Goal: Communication & Community: Ask a question

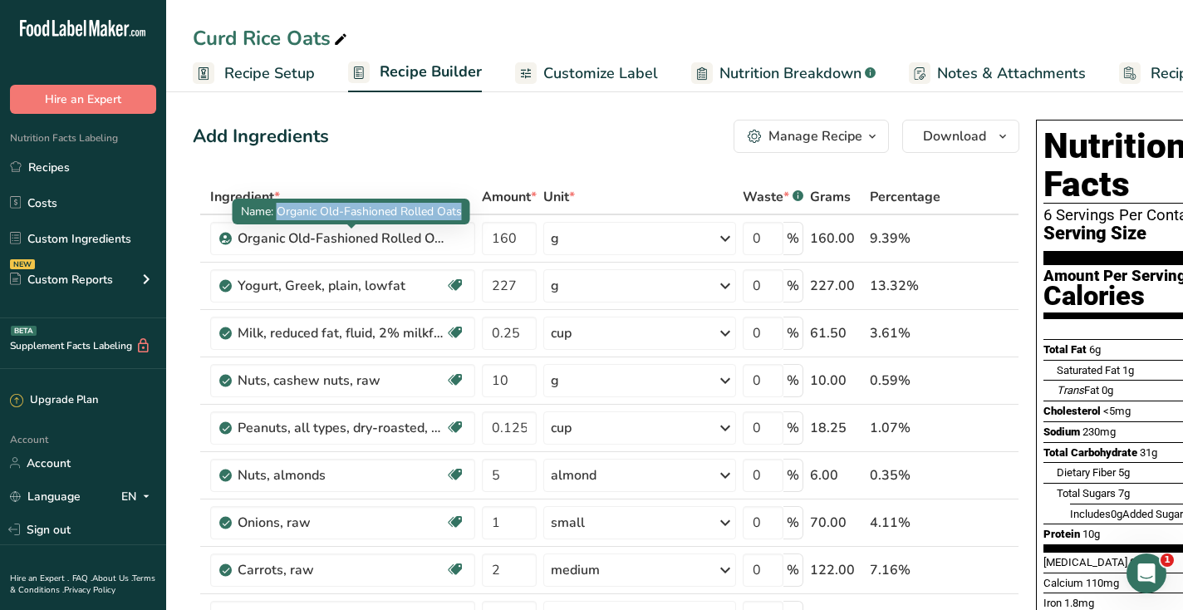
drag, startPoint x: 277, startPoint y: 211, endPoint x: 461, endPoint y: 209, distance: 184.5
click at [461, 209] on span "Name: Organic Old-Fashioned Rolled Oats" at bounding box center [351, 212] width 221 height 16
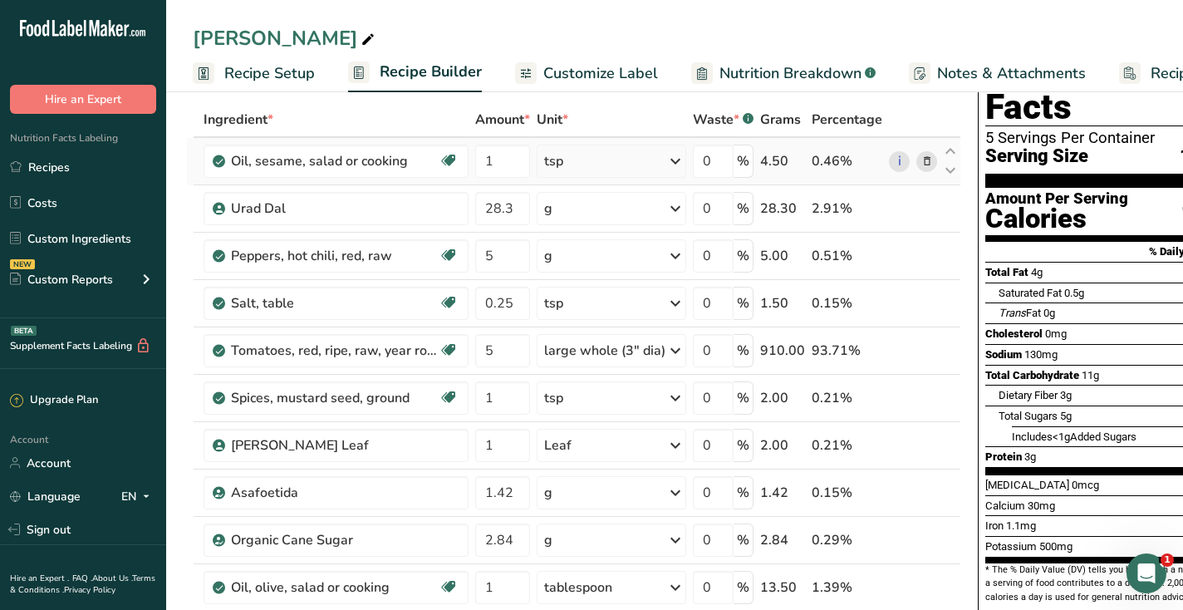
scroll to position [95, 0]
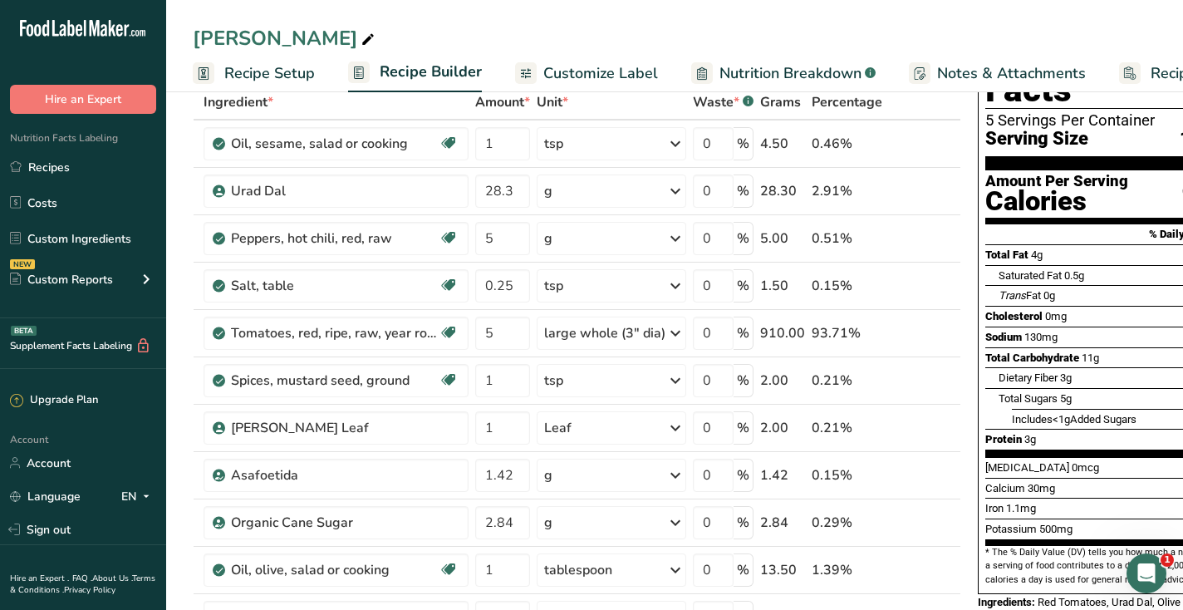
click at [755, 68] on span "Nutrition Breakdown" at bounding box center [791, 73] width 142 height 22
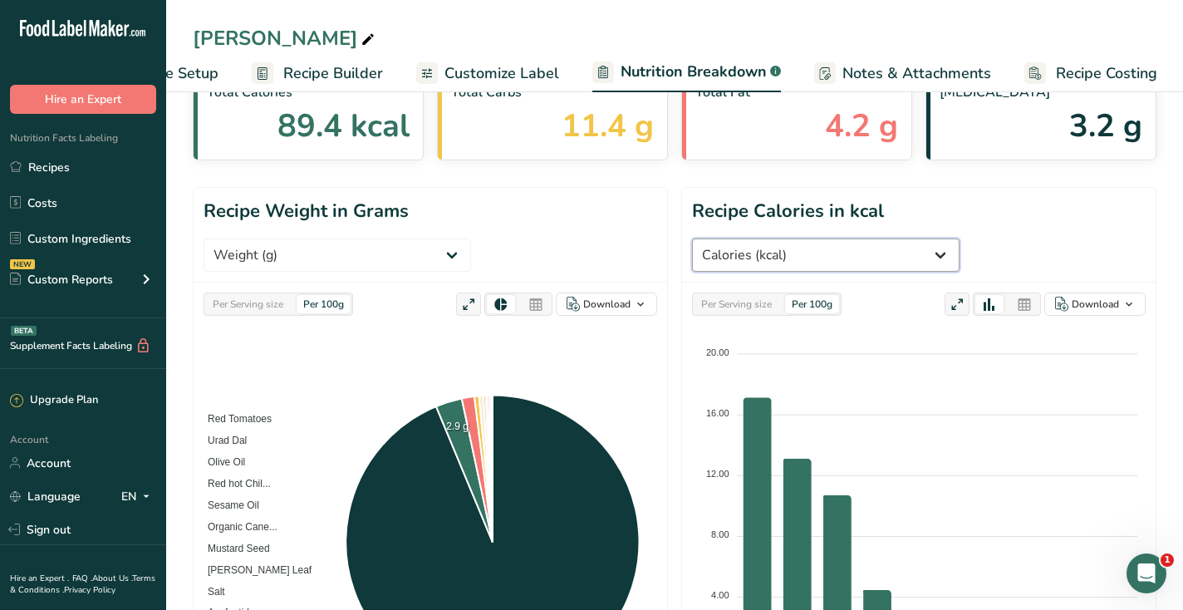
click at [960, 238] on select "Weight (g) Calories (kcal) Energy KJ (kj) Total Fat (g) Saturated Fat (g) Trans…" at bounding box center [826, 254] width 268 height 33
select select "Total Carbohydrates"
click at [692, 238] on select "Weight (g) Calories (kcal) Energy KJ (kj) Total Fat (g) Saturated Fat (g) Trans…" at bounding box center [826, 254] width 268 height 33
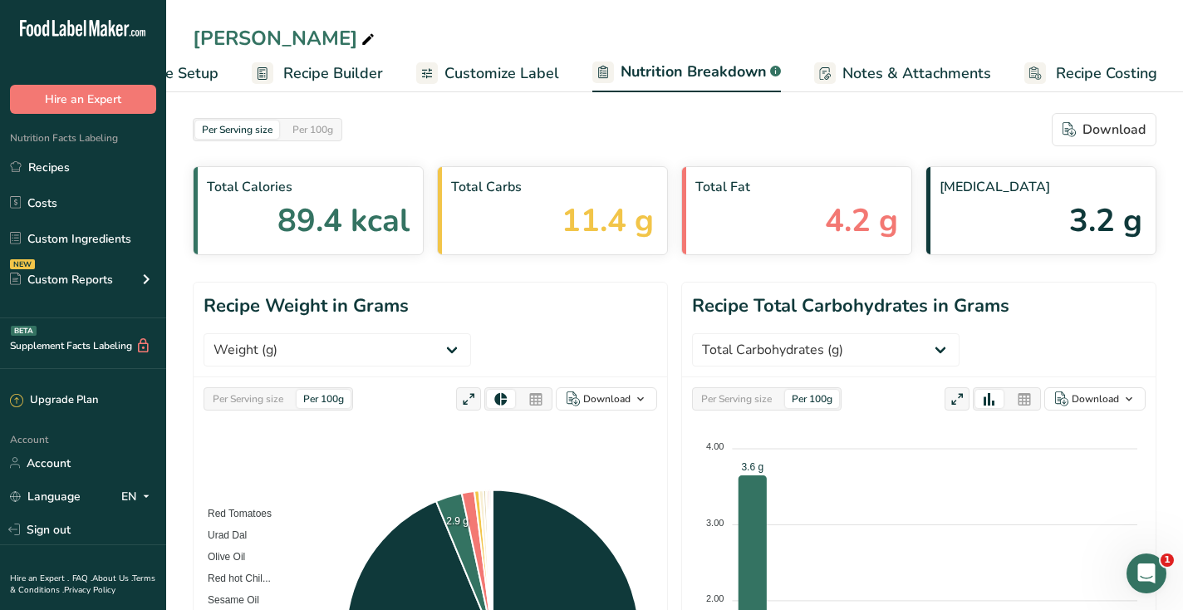
click at [347, 77] on span "Recipe Builder" at bounding box center [333, 73] width 100 height 22
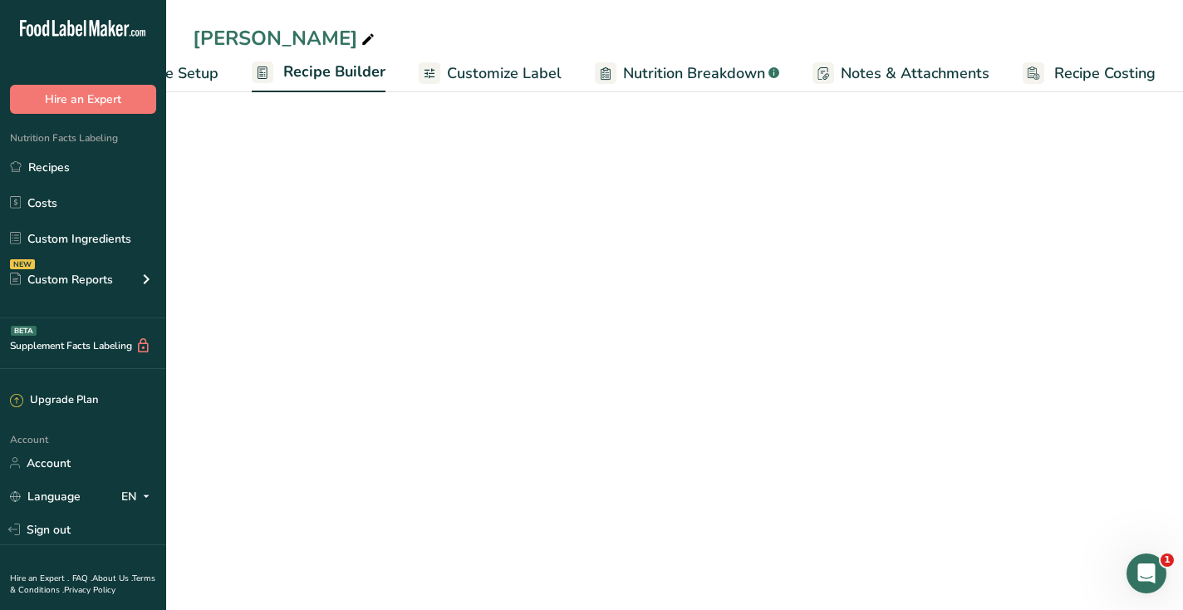
scroll to position [0, 95]
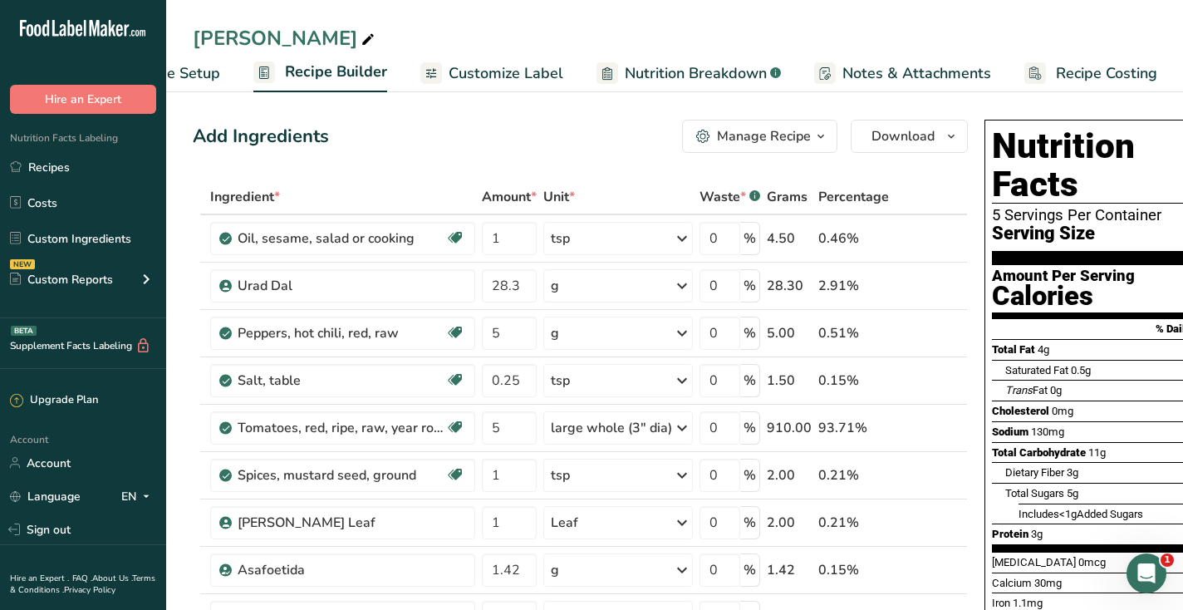
click at [194, 67] on span "Recipe Setup" at bounding box center [175, 73] width 91 height 22
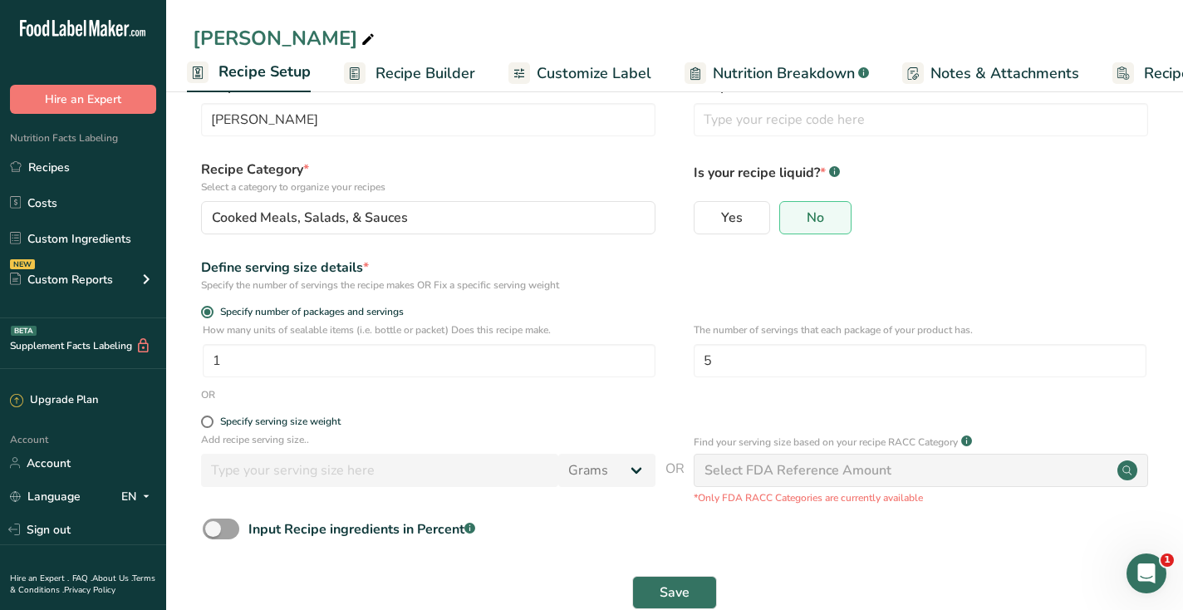
scroll to position [79, 0]
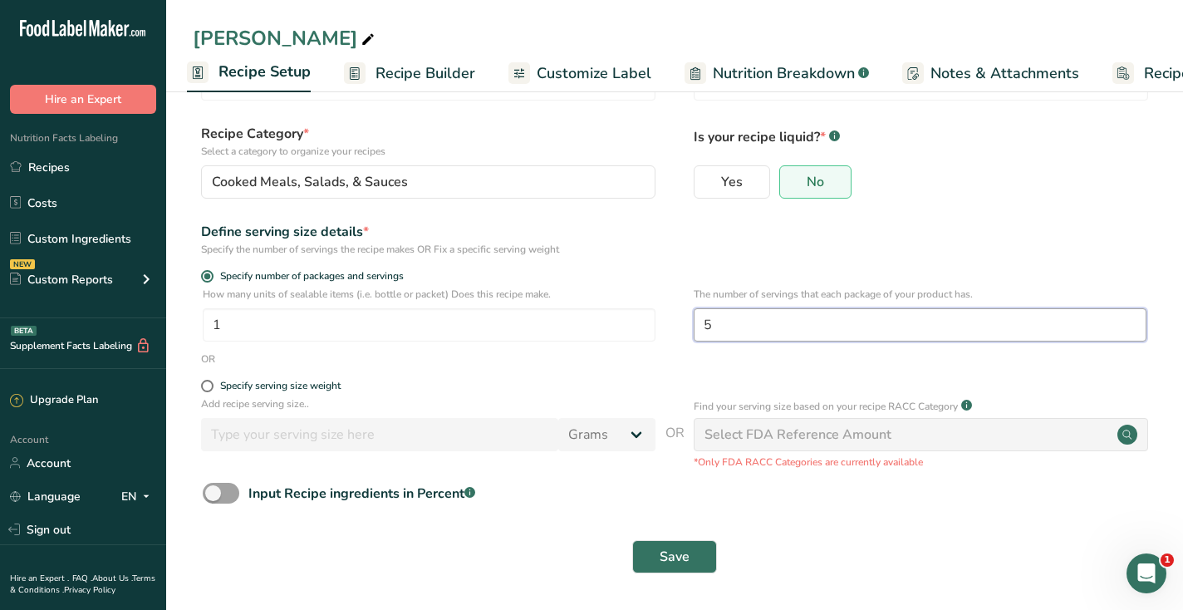
click at [794, 320] on input "5" at bounding box center [920, 324] width 453 height 33
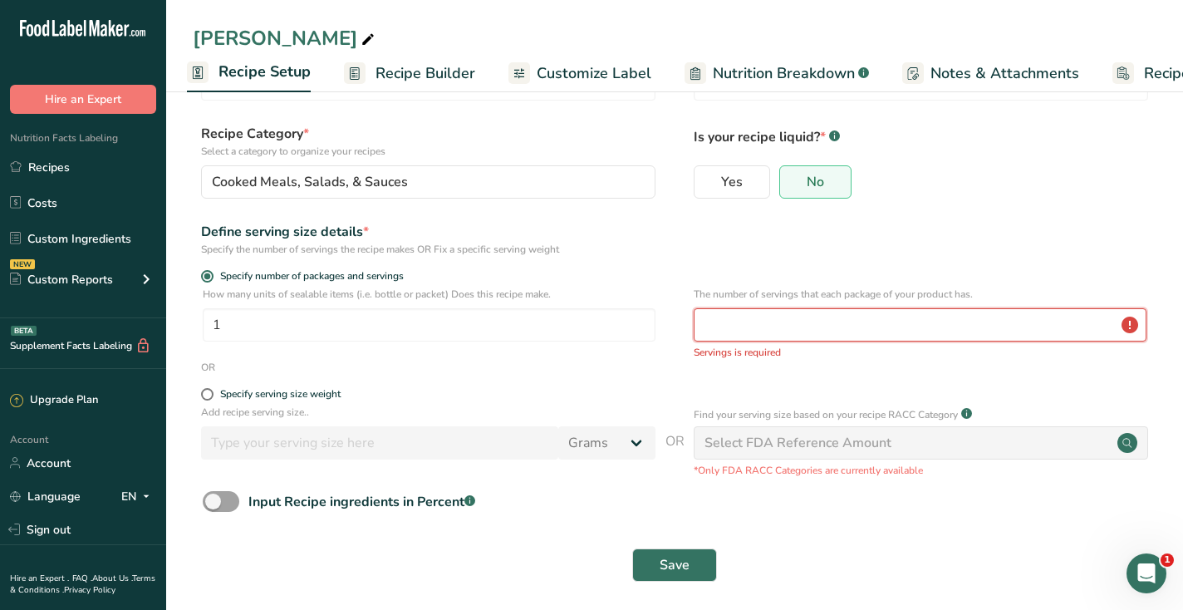
type input "8"
type input "5"
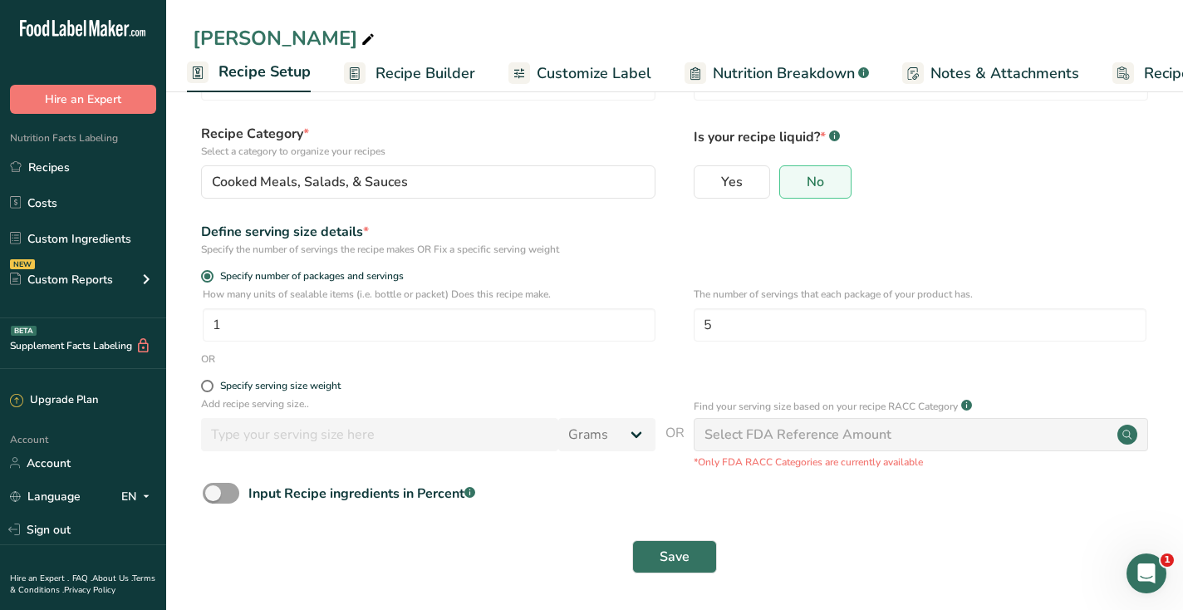
click at [431, 77] on span "Recipe Builder" at bounding box center [426, 73] width 100 height 22
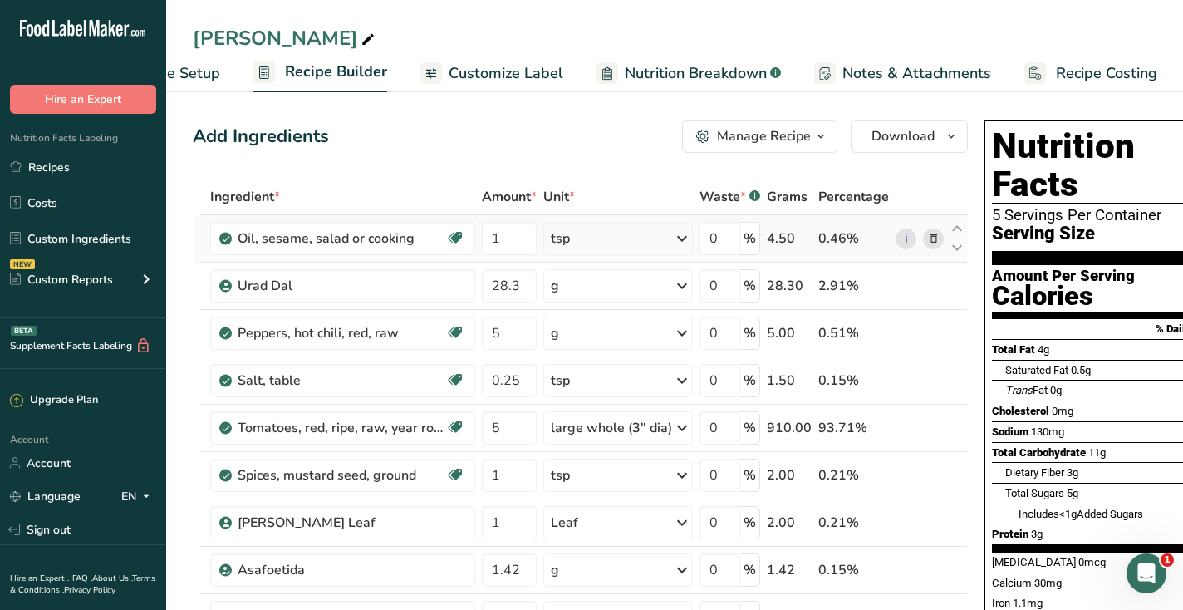
click at [928, 243] on icon at bounding box center [934, 238] width 12 height 17
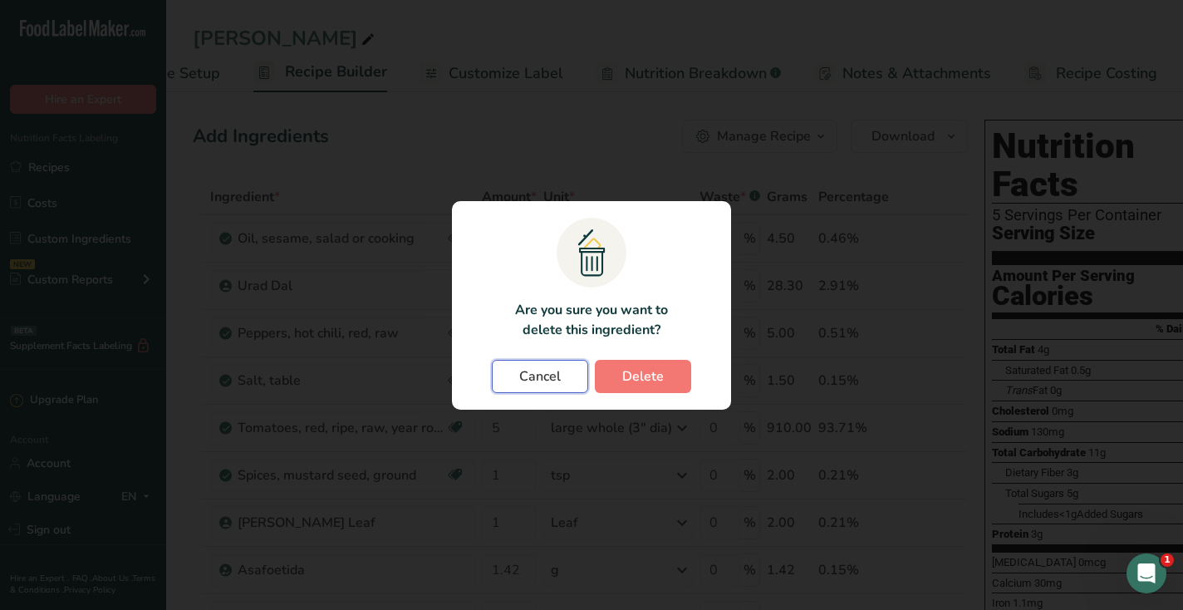
click at [577, 364] on button "Cancel" at bounding box center [540, 376] width 96 height 33
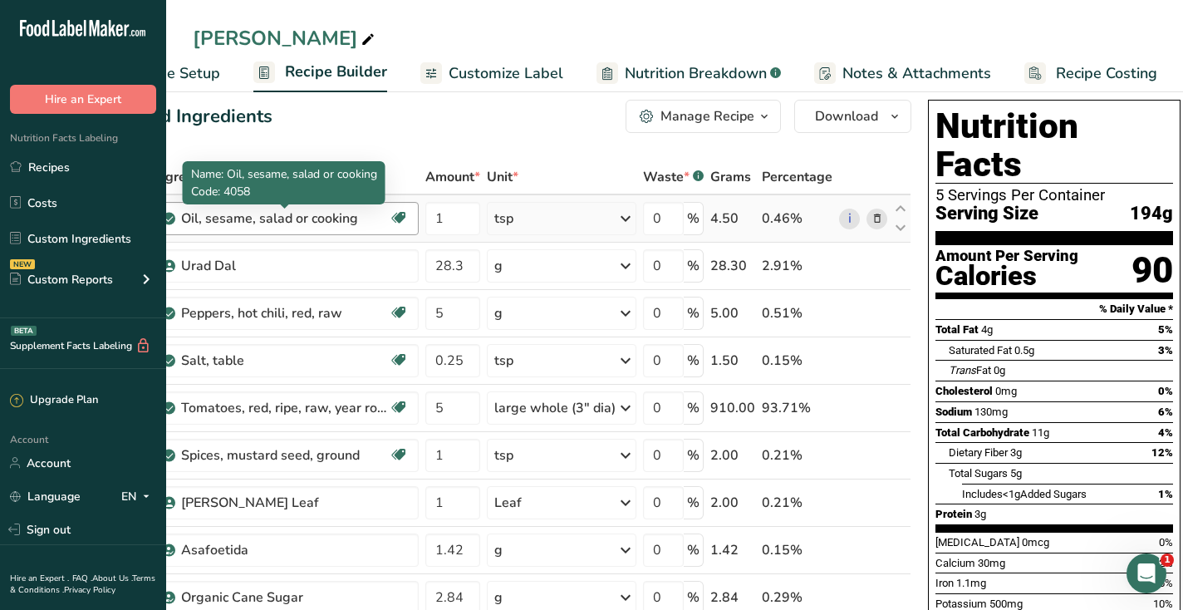
scroll to position [16, 0]
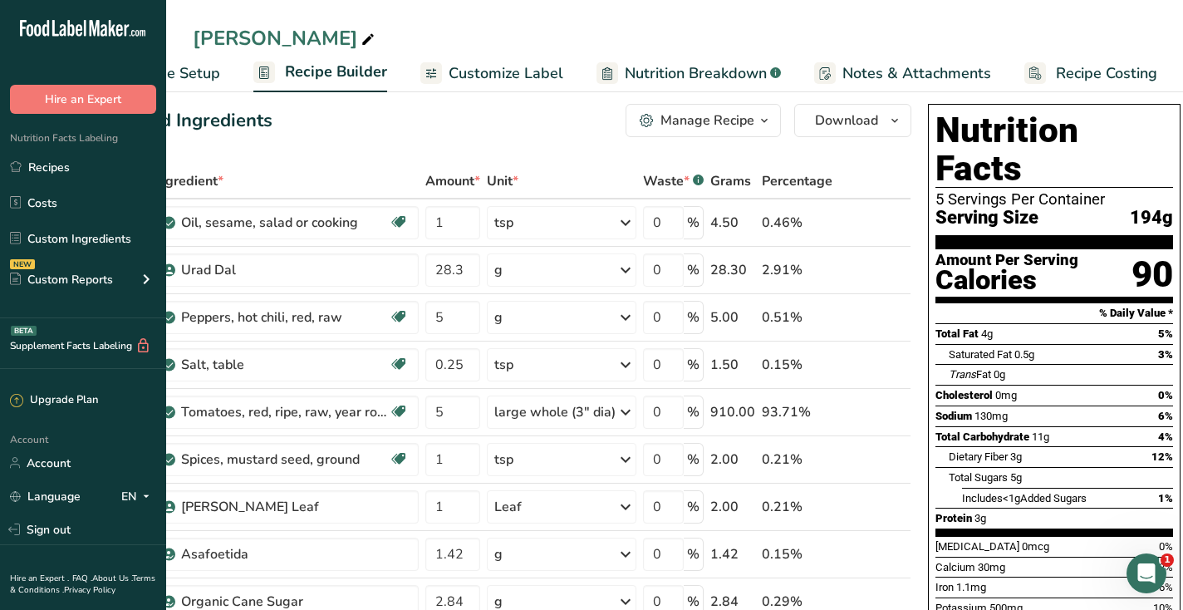
click at [200, 73] on span "Recipe Setup" at bounding box center [175, 73] width 91 height 22
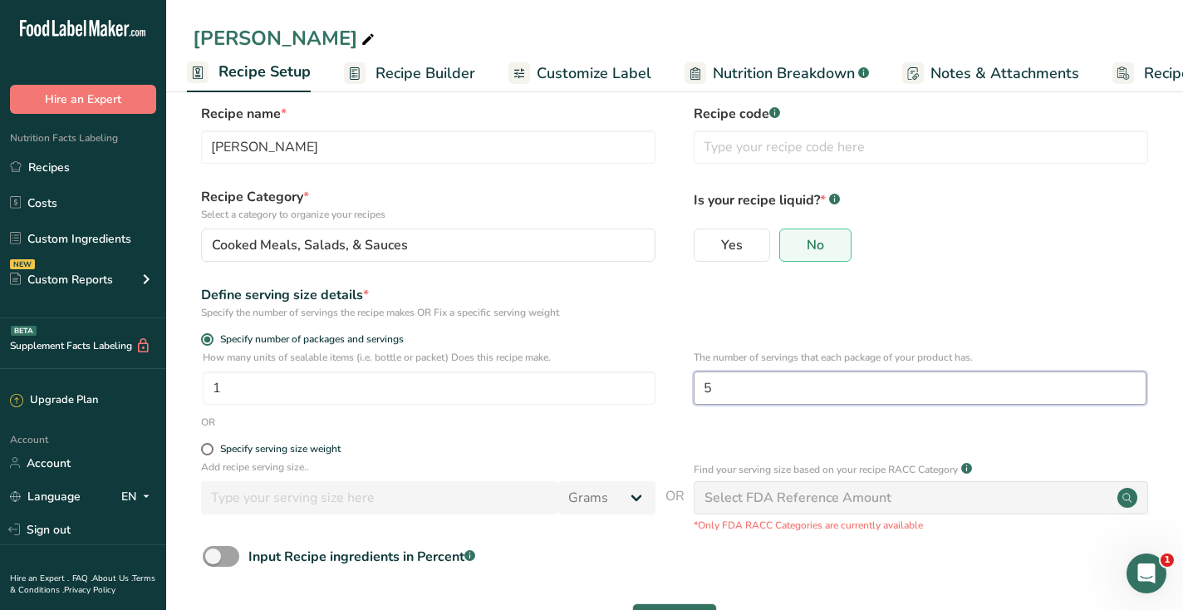
click at [739, 395] on input "5" at bounding box center [920, 387] width 453 height 33
type input "6"
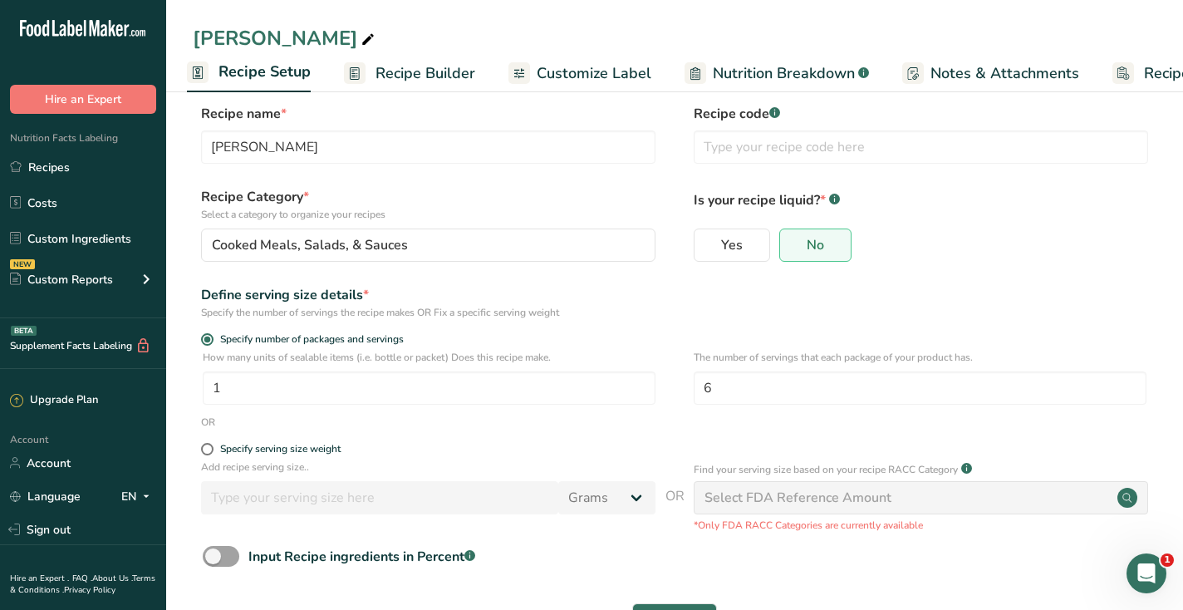
click at [450, 66] on span "Recipe Builder" at bounding box center [426, 73] width 100 height 22
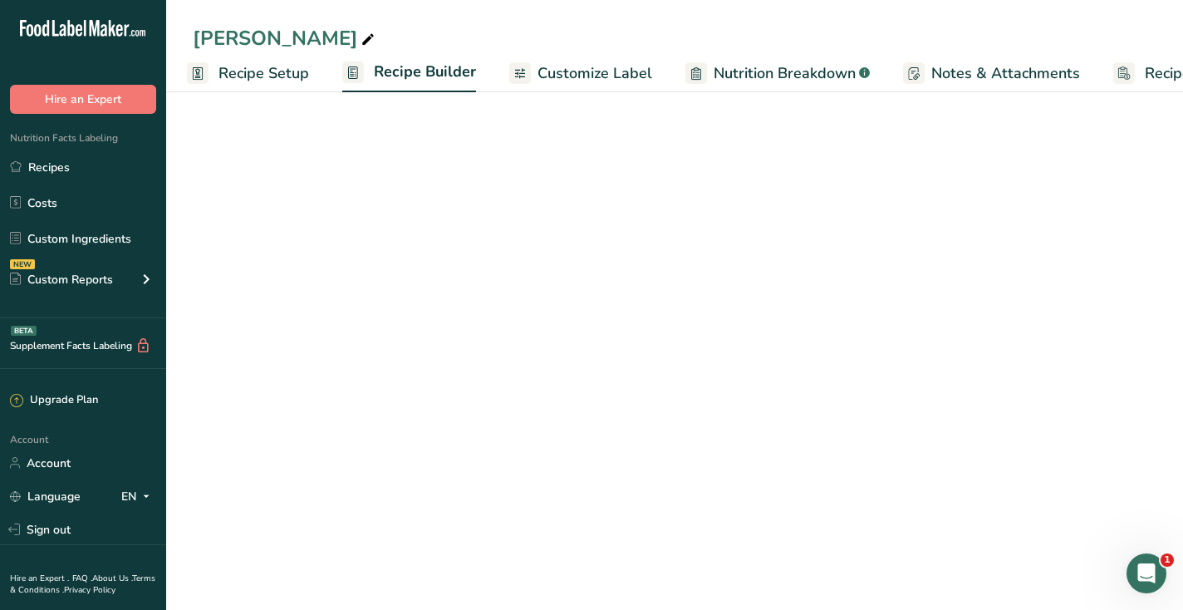
scroll to position [0, 95]
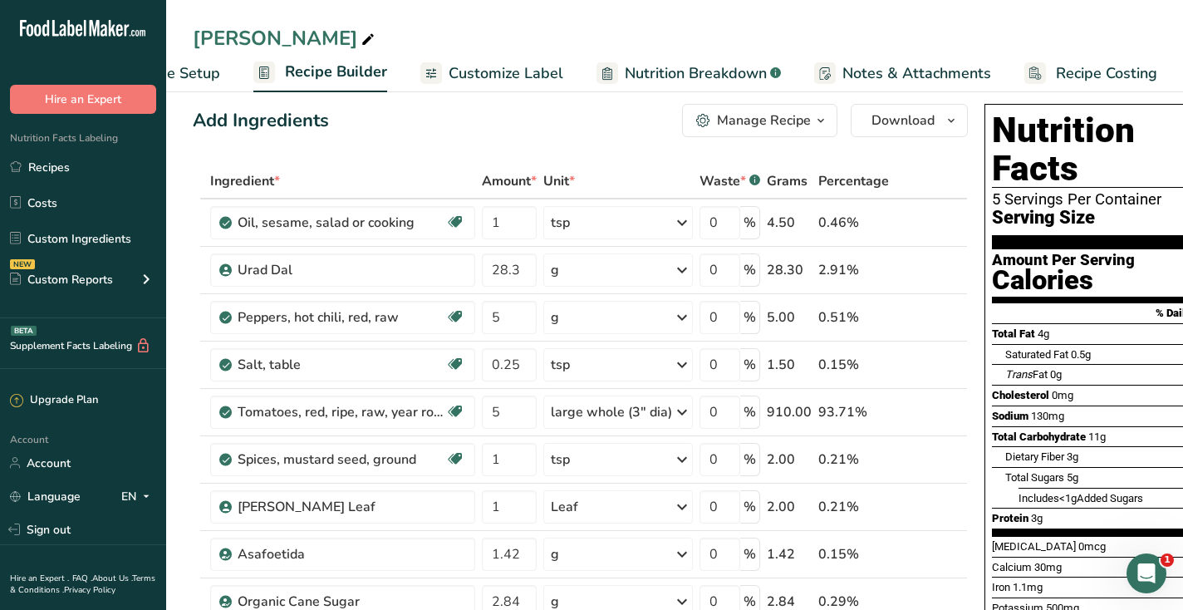
click at [197, 71] on span "Recipe Setup" at bounding box center [175, 73] width 91 height 22
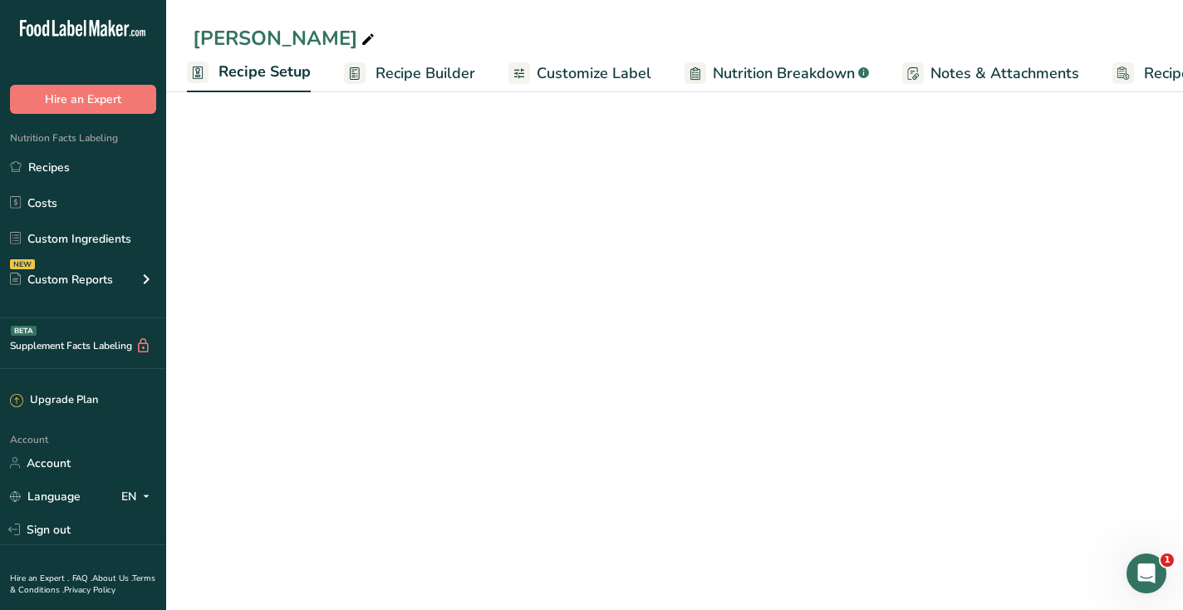
scroll to position [0, 6]
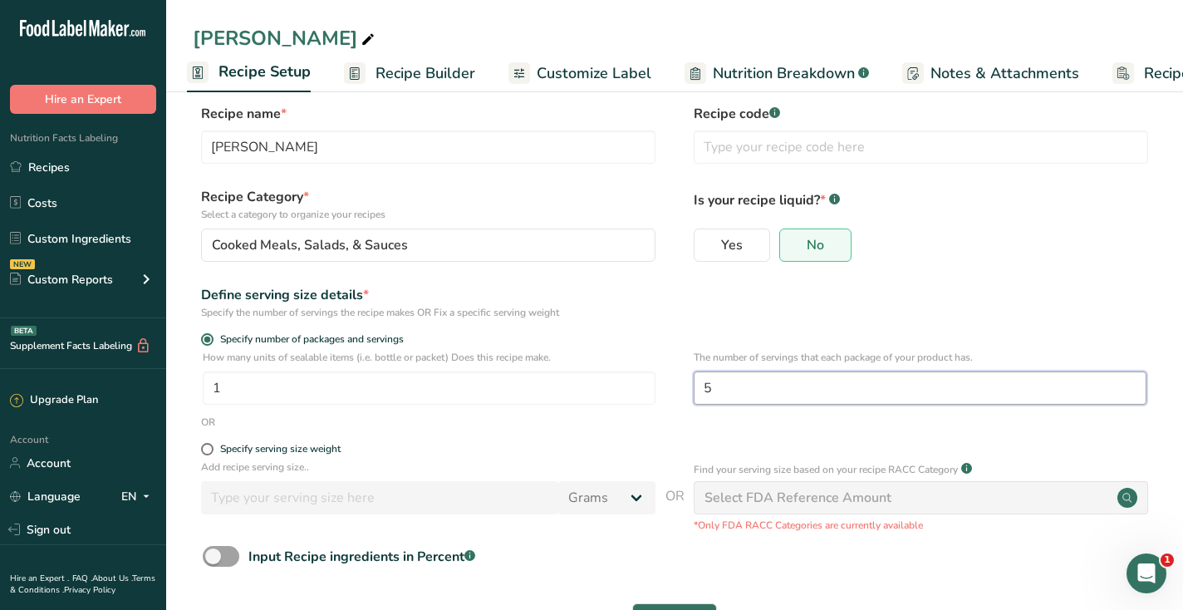
click at [764, 376] on input "5" at bounding box center [920, 387] width 453 height 33
click at [758, 395] on input "5" at bounding box center [920, 387] width 453 height 33
type input "6"
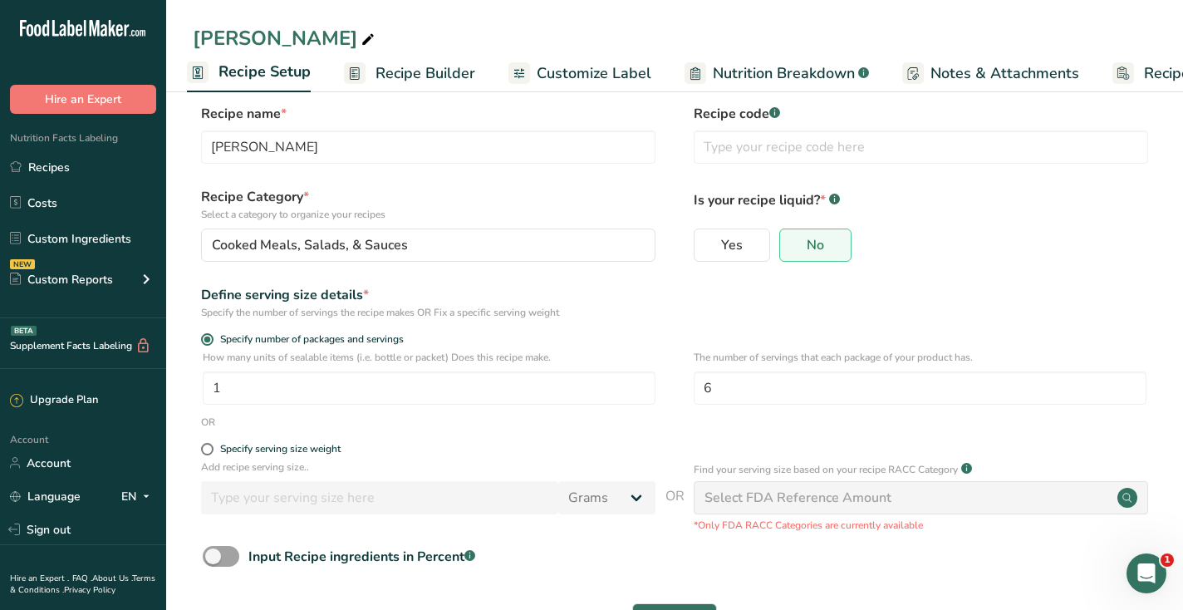
click at [971, 295] on div "Define serving size details * Specify the number of servings the recipe makes O…" at bounding box center [675, 302] width 964 height 35
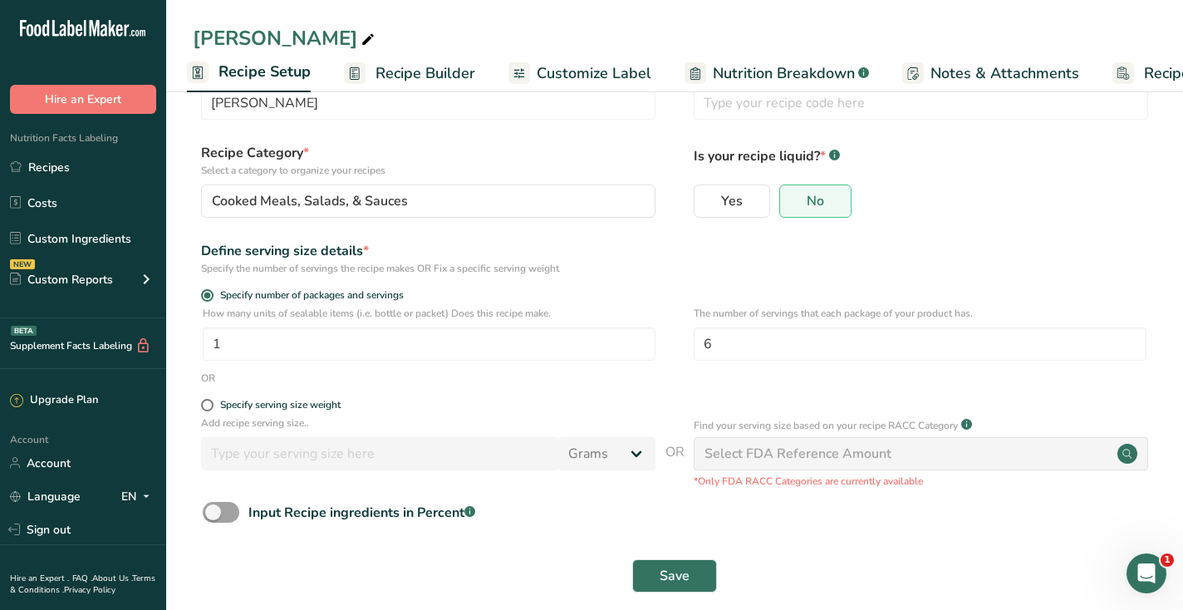
scroll to position [79, 0]
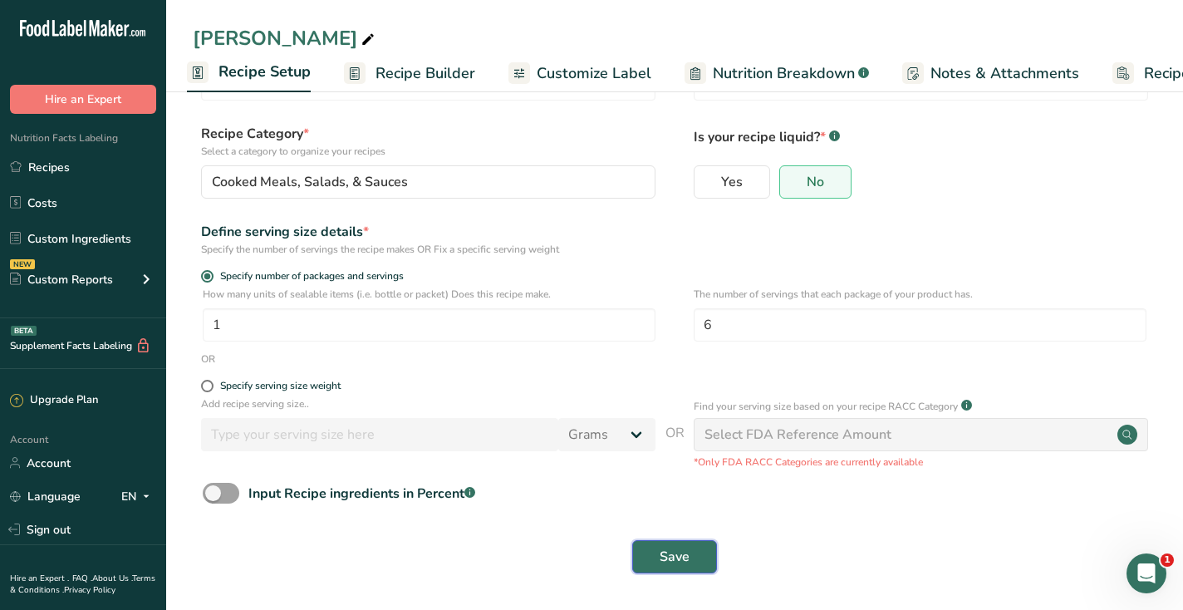
click at [649, 555] on button "Save" at bounding box center [674, 556] width 85 height 33
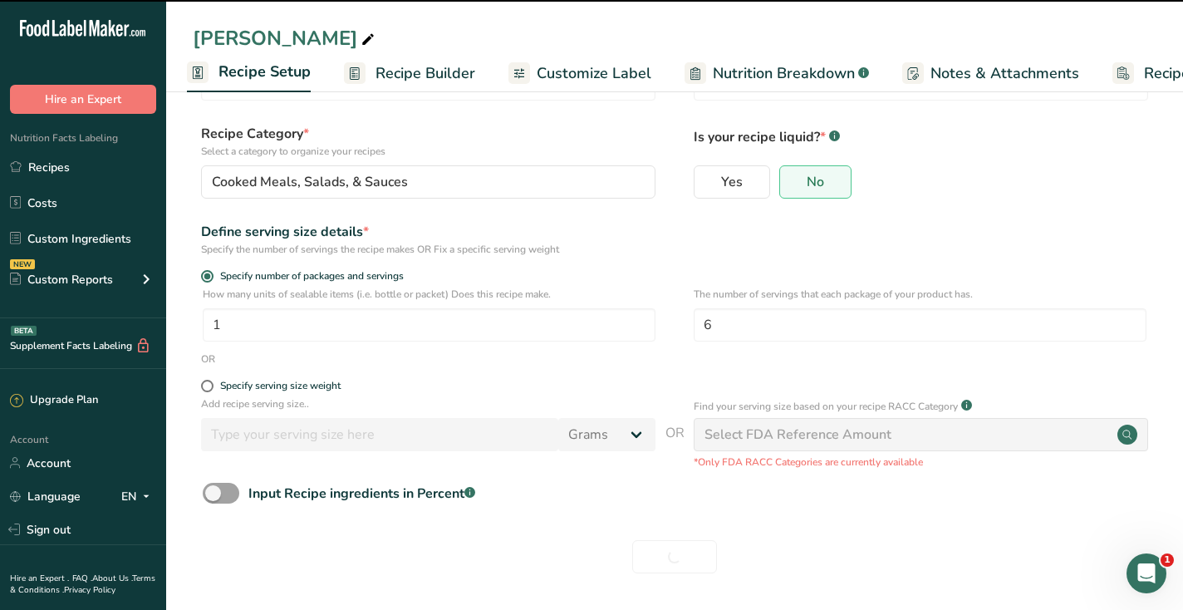
click at [400, 69] on span "Recipe Builder" at bounding box center [426, 73] width 100 height 22
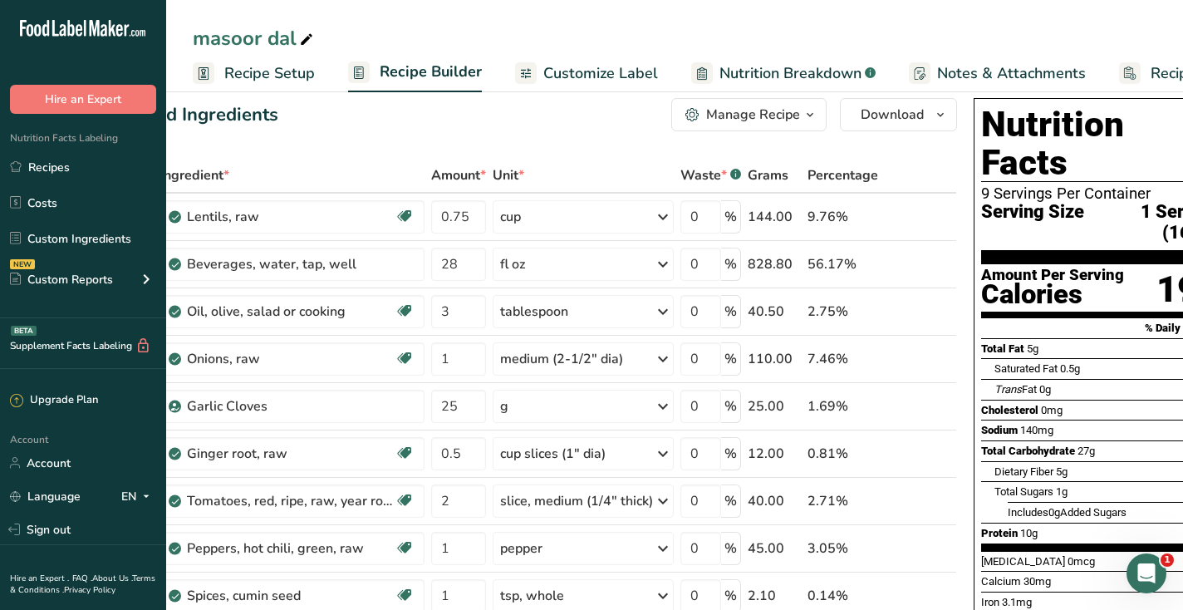
scroll to position [0, 97]
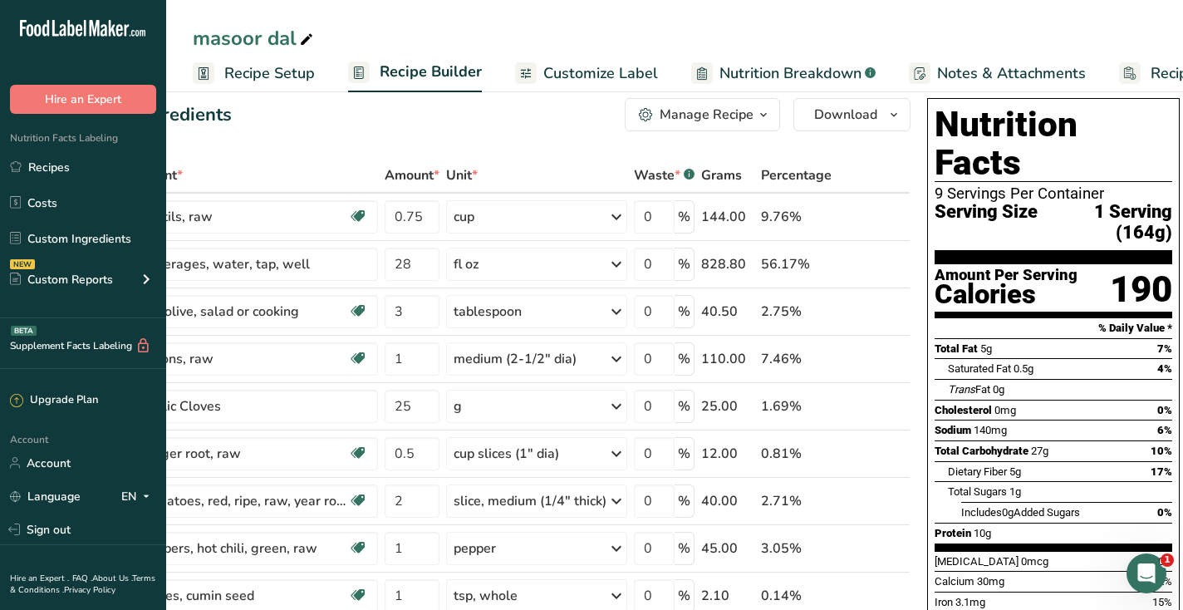
drag, startPoint x: 1050, startPoint y: 413, endPoint x: 1024, endPoint y: 412, distance: 25.8
click at [1024, 440] on div "Total Carbohydrate 27g 10%" at bounding box center [1054, 450] width 238 height 21
click at [1024, 445] on span "Total Carbohydrate" at bounding box center [982, 451] width 94 height 12
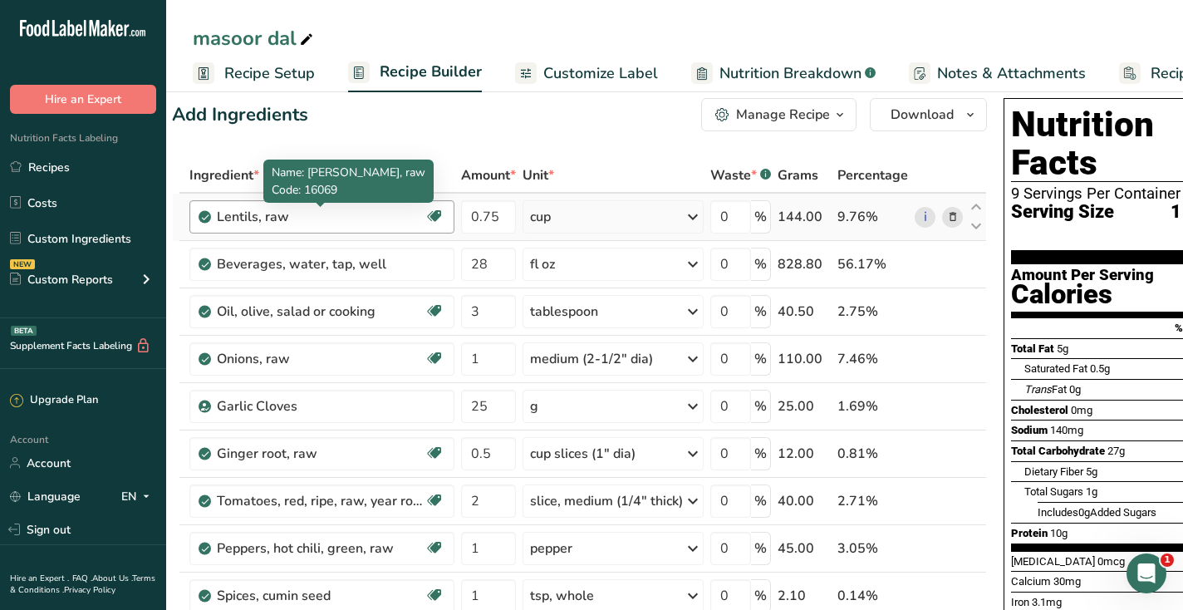
scroll to position [29, 0]
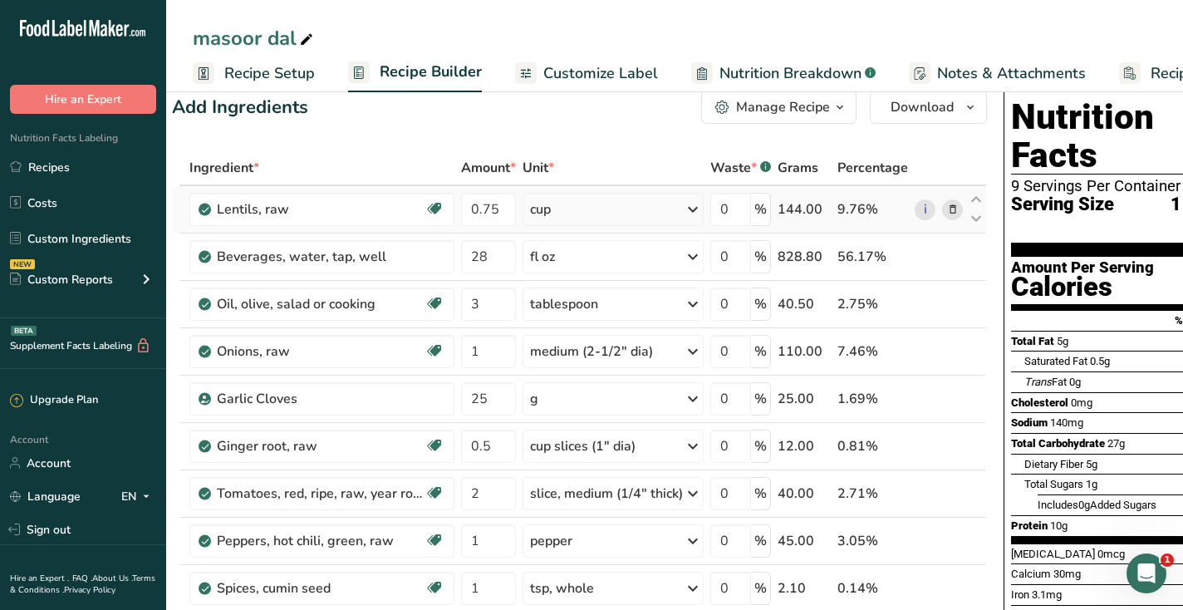
click at [947, 212] on icon at bounding box center [953, 209] width 12 height 17
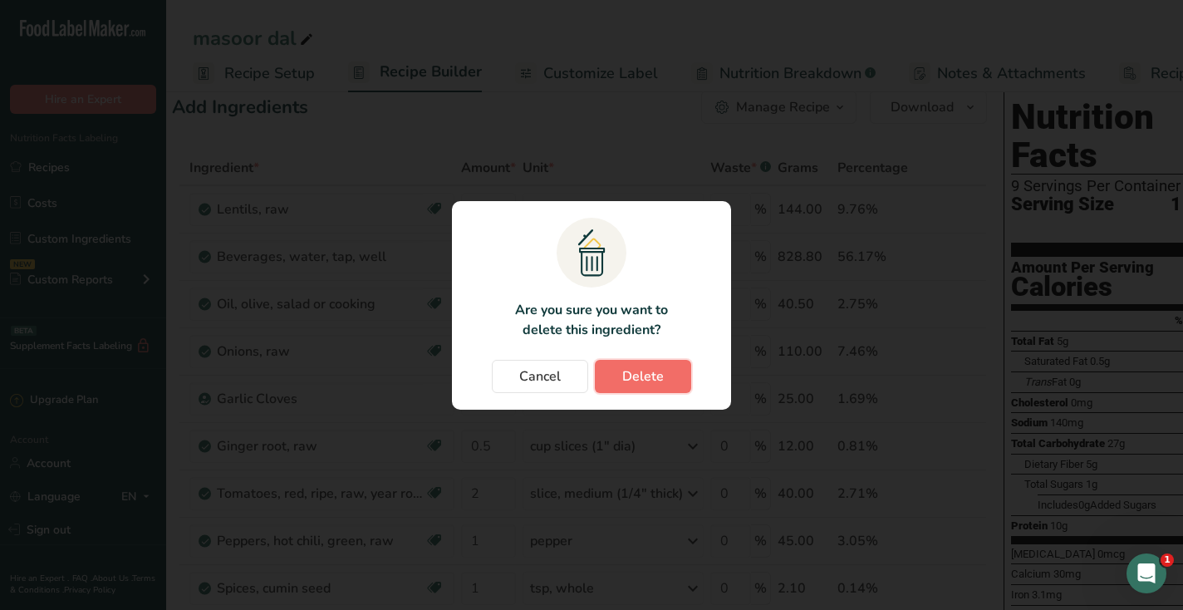
click at [662, 362] on button "Delete" at bounding box center [643, 376] width 96 height 33
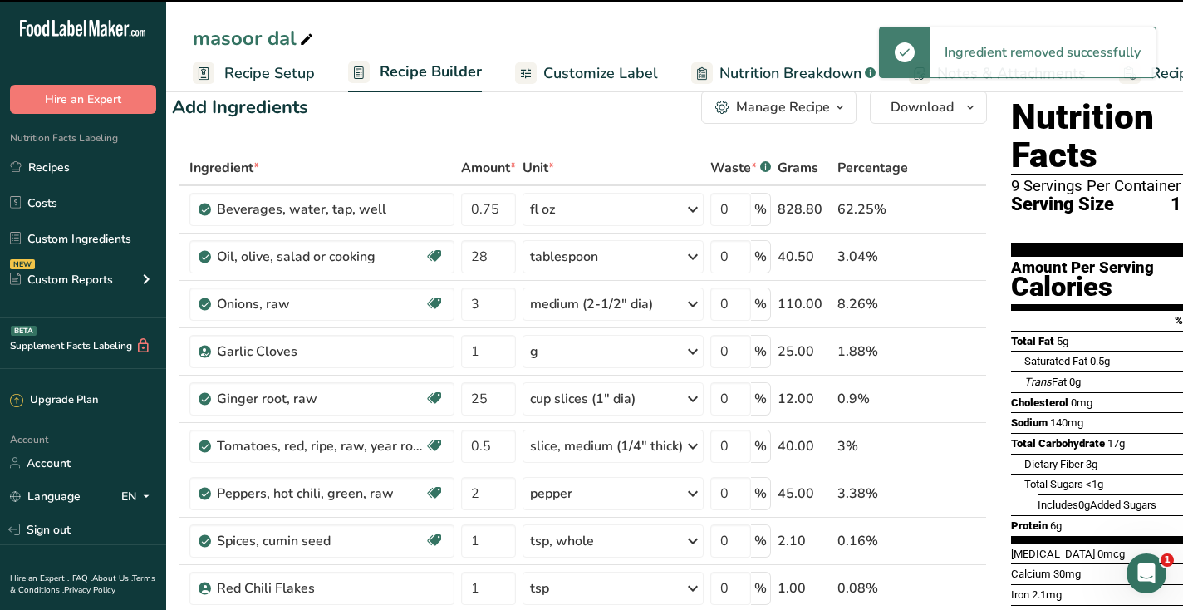
type input "28"
type input "3"
type input "1"
type input "25"
type input "0.5"
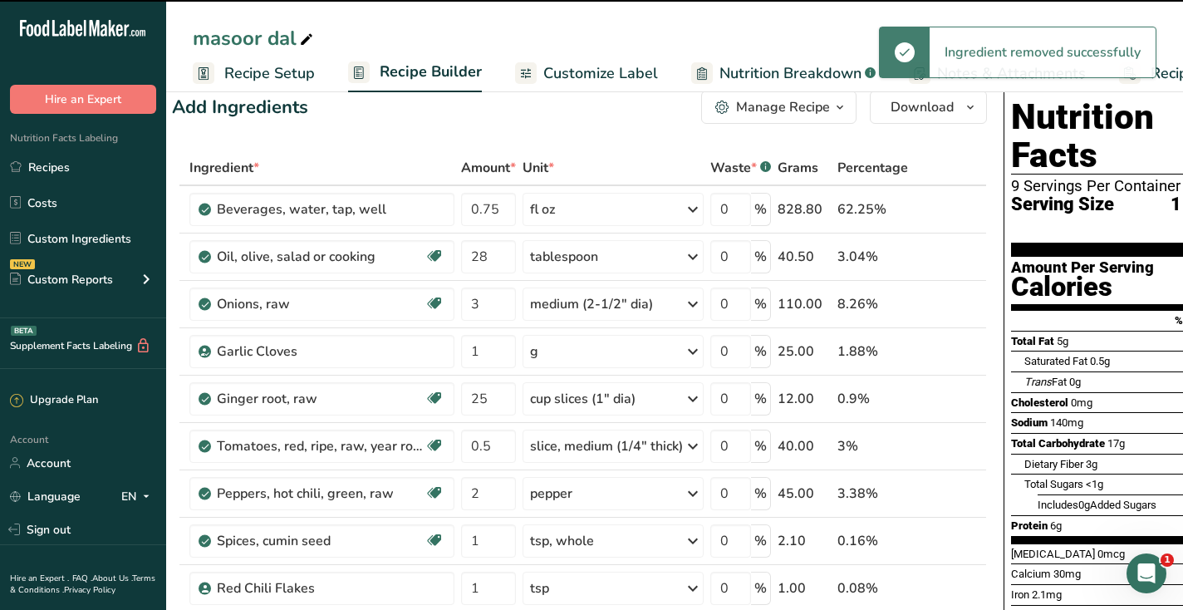
type input "2"
type input "1"
type input "0.5"
type input "0.75"
type input "1"
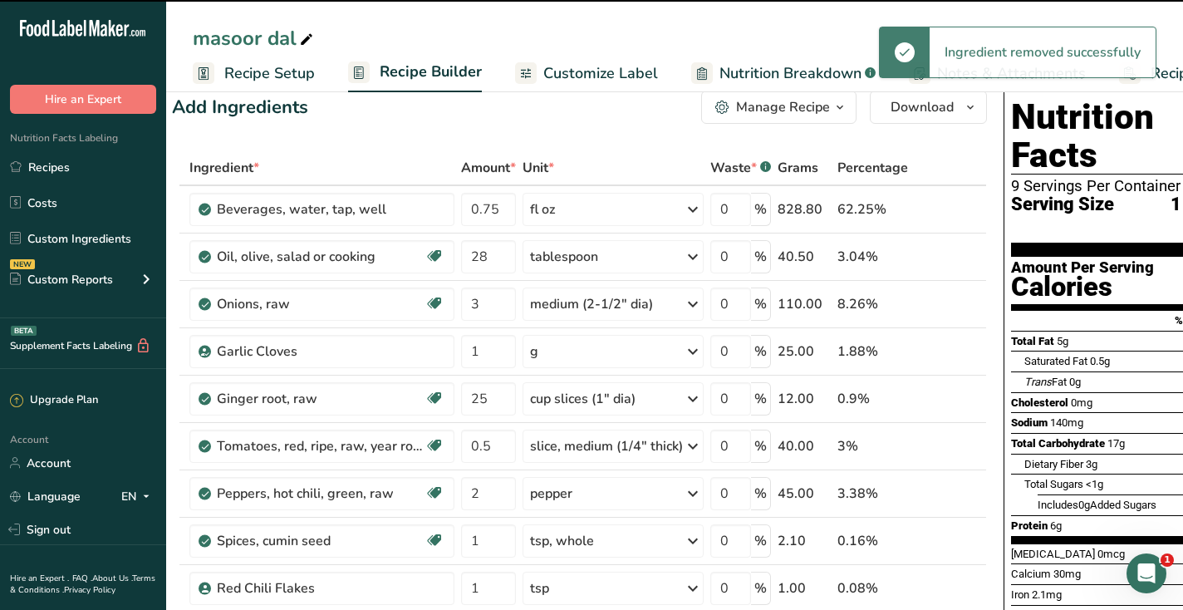
type input "3"
type input "0.5"
type input "1"
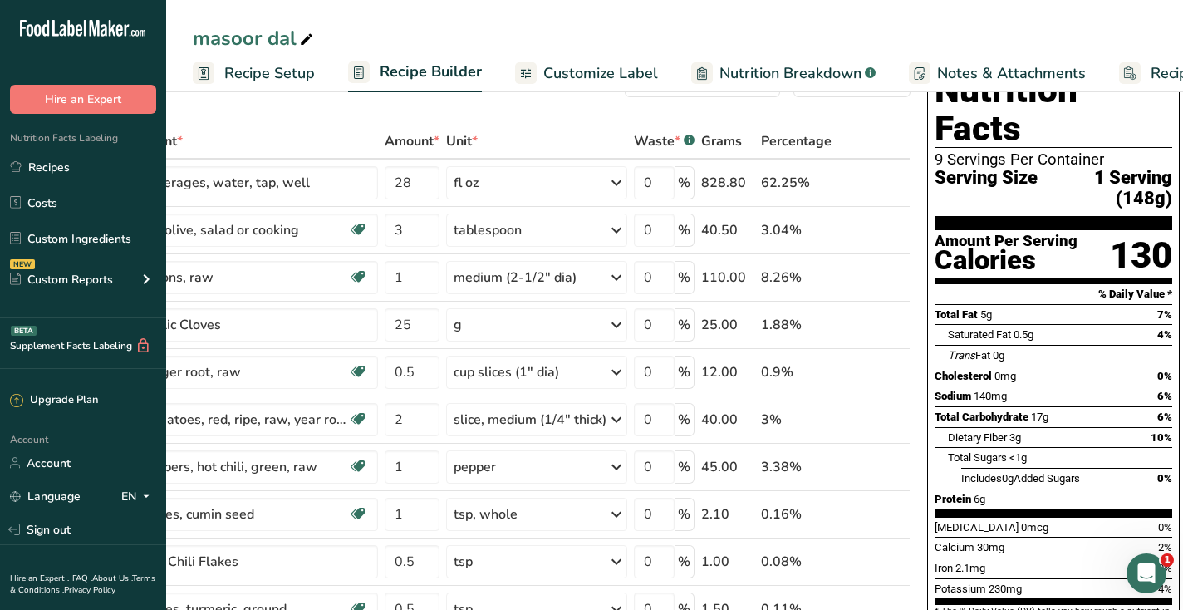
scroll to position [0, 0]
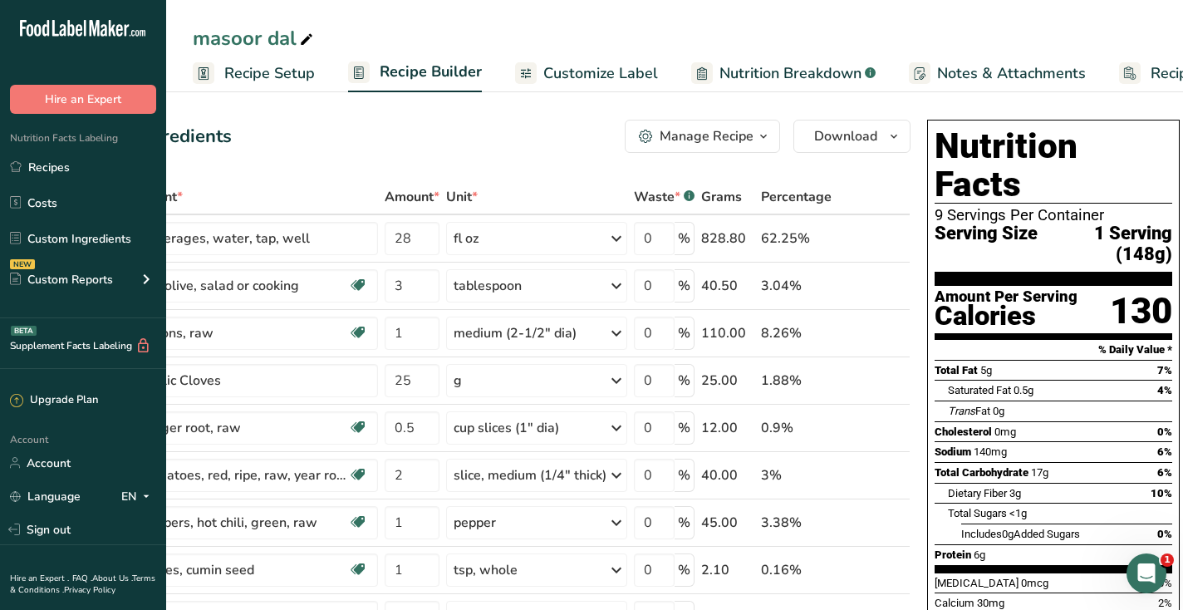
click at [247, 82] on span "Recipe Setup" at bounding box center [269, 73] width 91 height 22
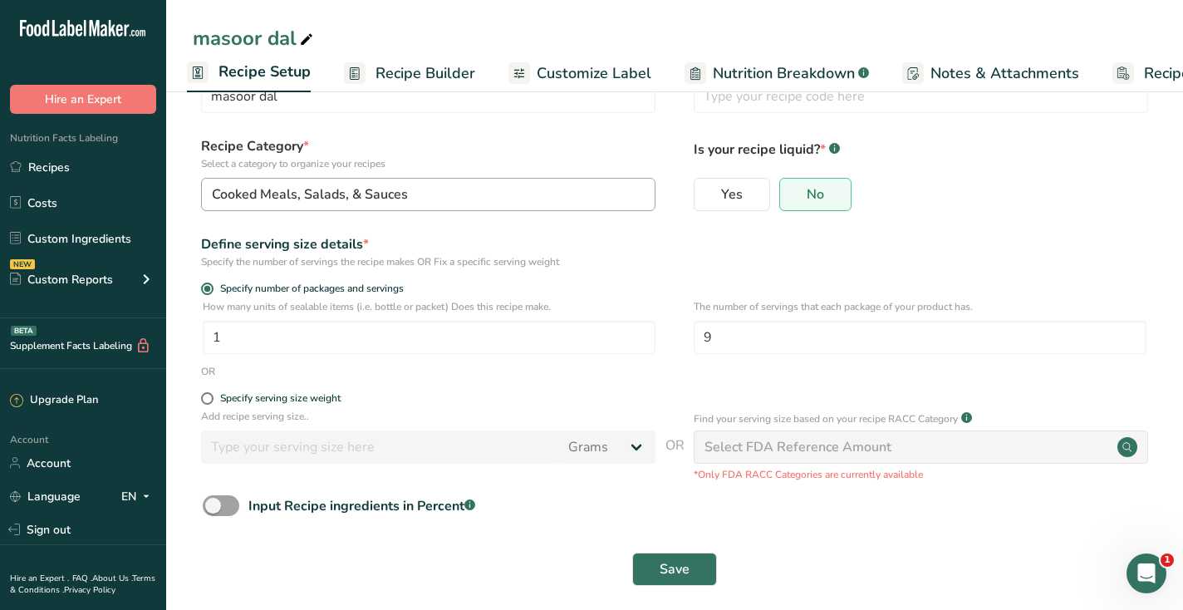
scroll to position [79, 0]
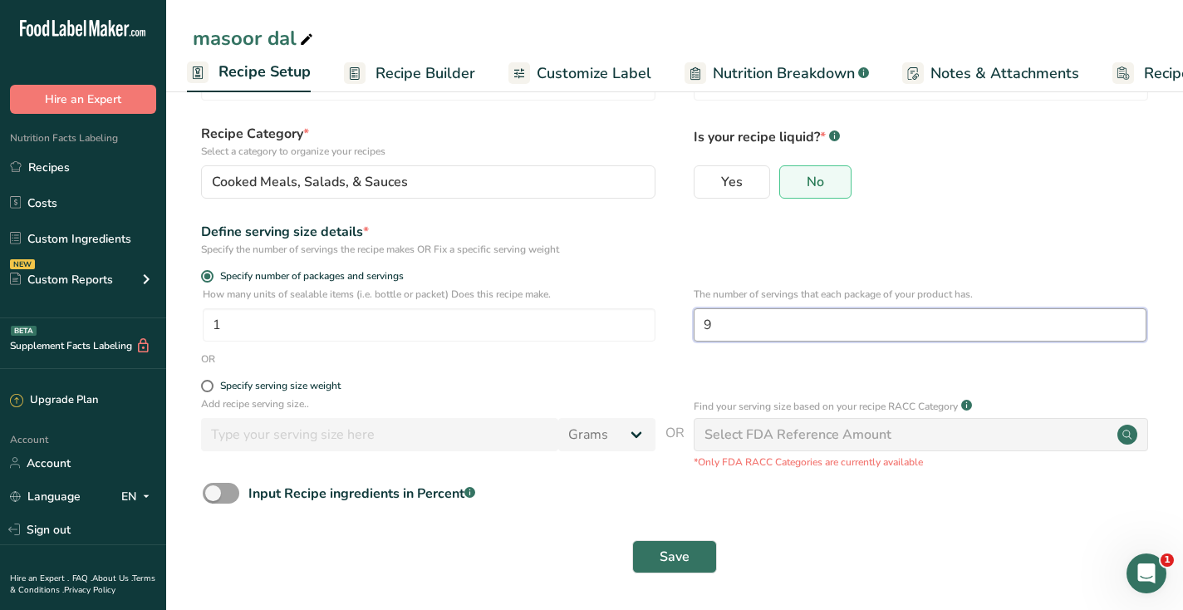
click at [742, 337] on input "9" at bounding box center [920, 324] width 453 height 33
type input "5"
click at [662, 244] on div "Define serving size details * Specify the number of servings the recipe makes O…" at bounding box center [675, 239] width 964 height 35
click at [424, 64] on span "Recipe Builder" at bounding box center [426, 73] width 100 height 22
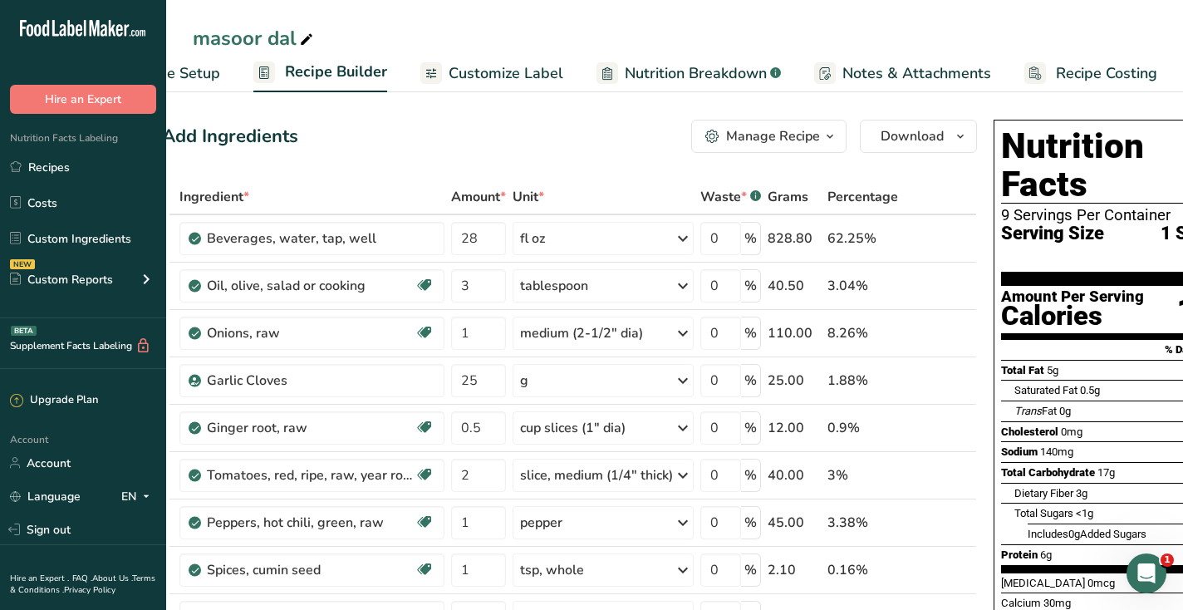
click at [208, 75] on span "Recipe Setup" at bounding box center [175, 73] width 91 height 22
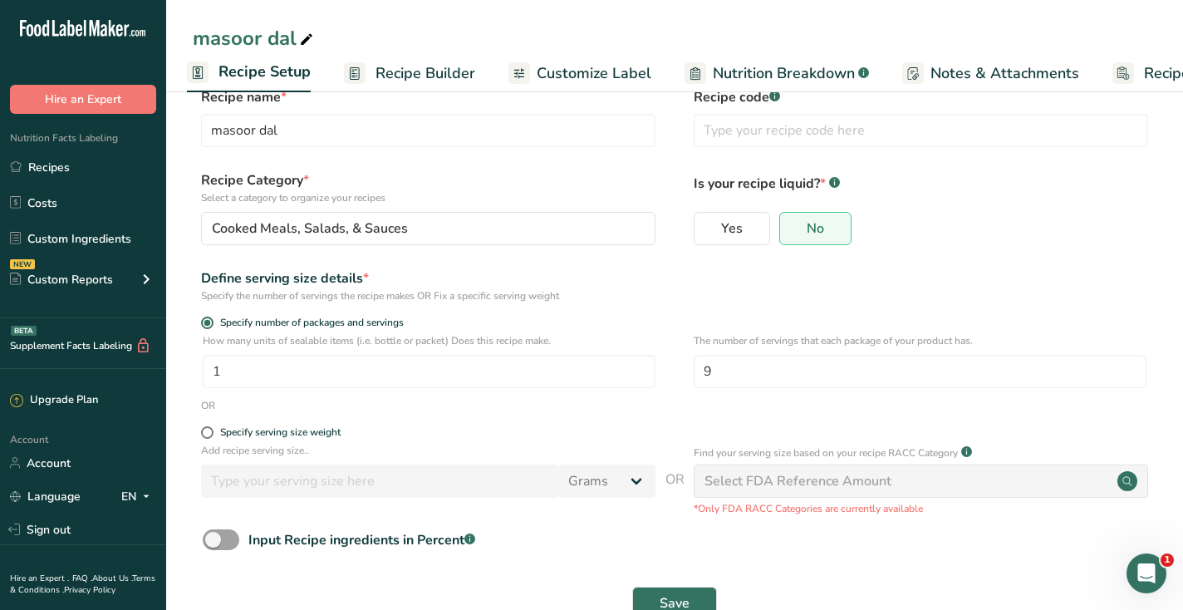
scroll to position [79, 0]
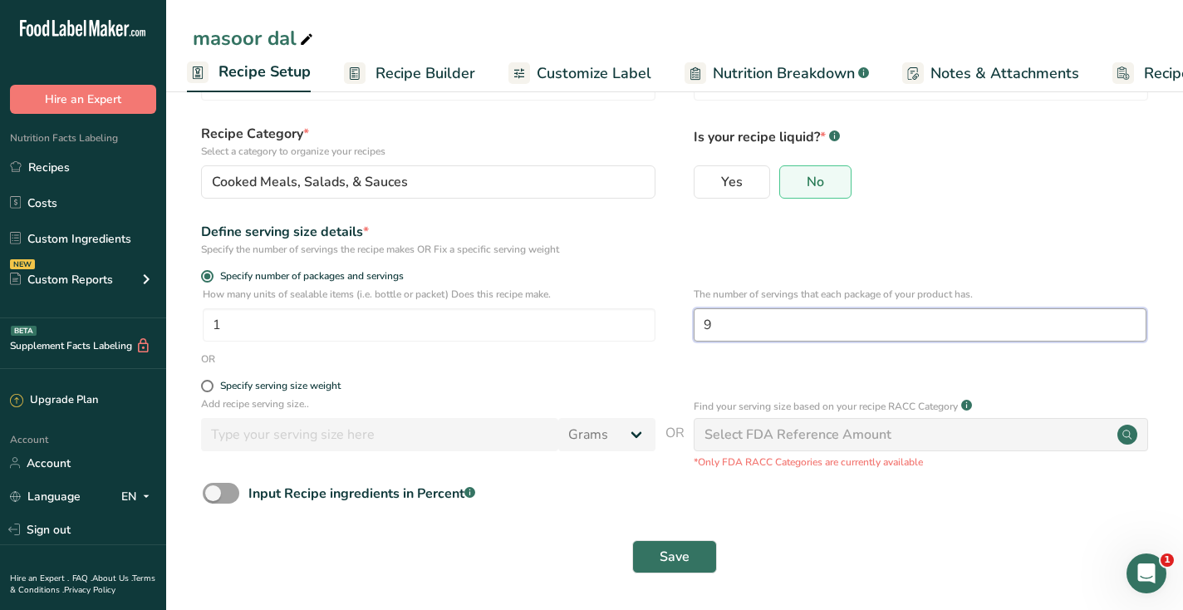
click at [742, 332] on input "9" at bounding box center [920, 324] width 453 height 33
type input "5"
click at [660, 552] on span "Save" at bounding box center [675, 557] width 30 height 20
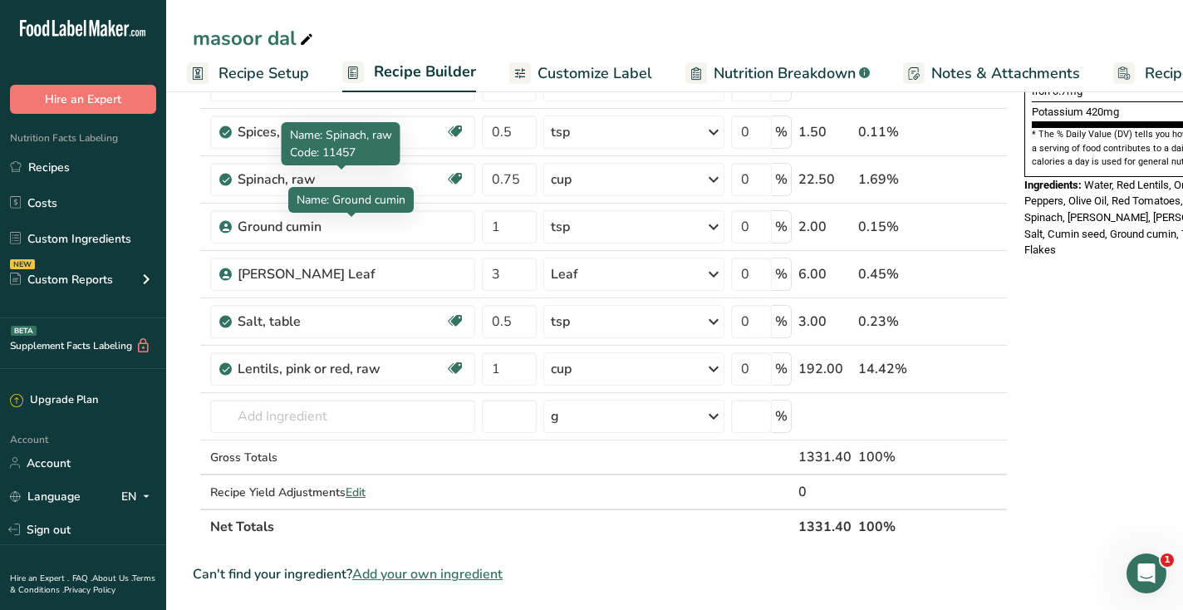
scroll to position [560, 0]
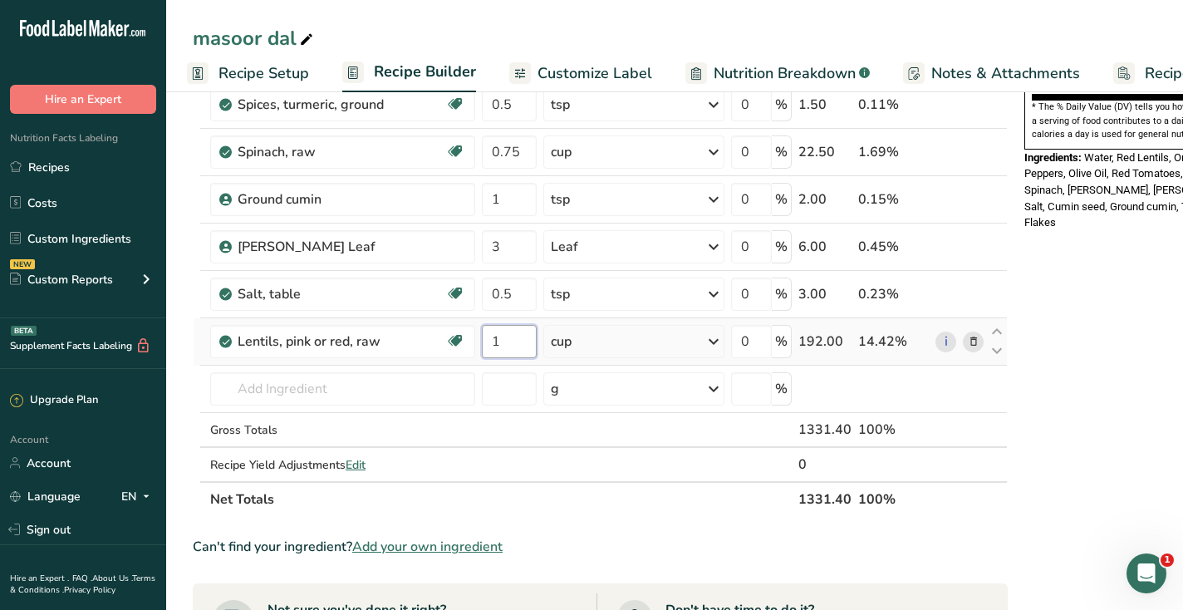
click at [524, 340] on input "1" at bounding box center [509, 341] width 55 height 33
type input "0.75"
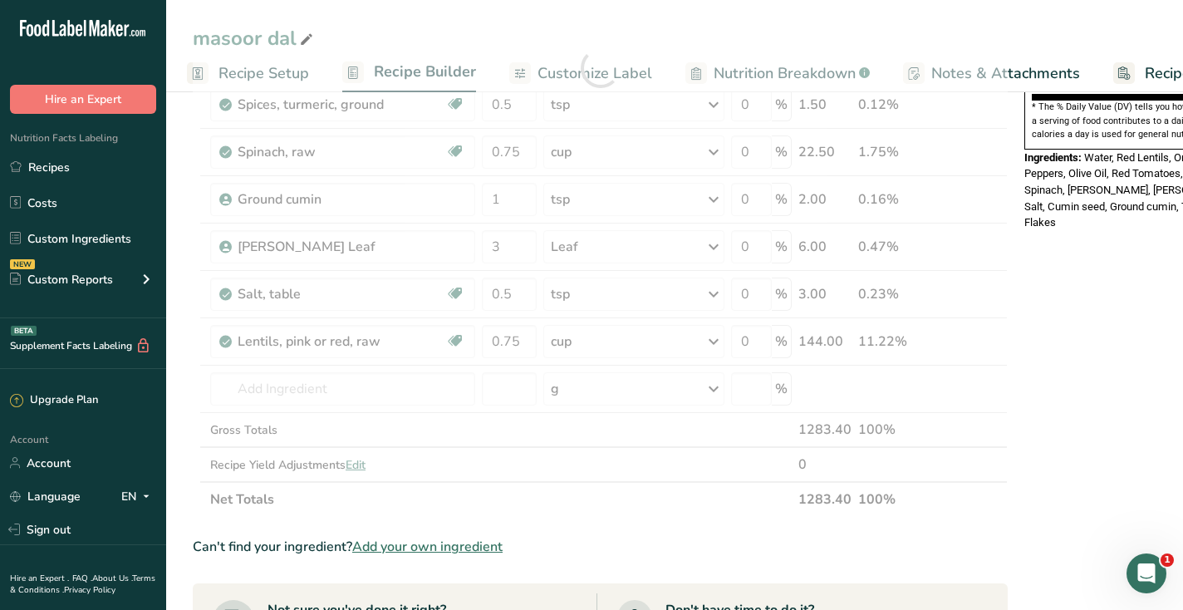
click at [1101, 462] on div "Nutrition Facts 5 Servings Per Container Serving Size 1 Serving (266g) Amount P…" at bounding box center [1151, 315] width 266 height 1525
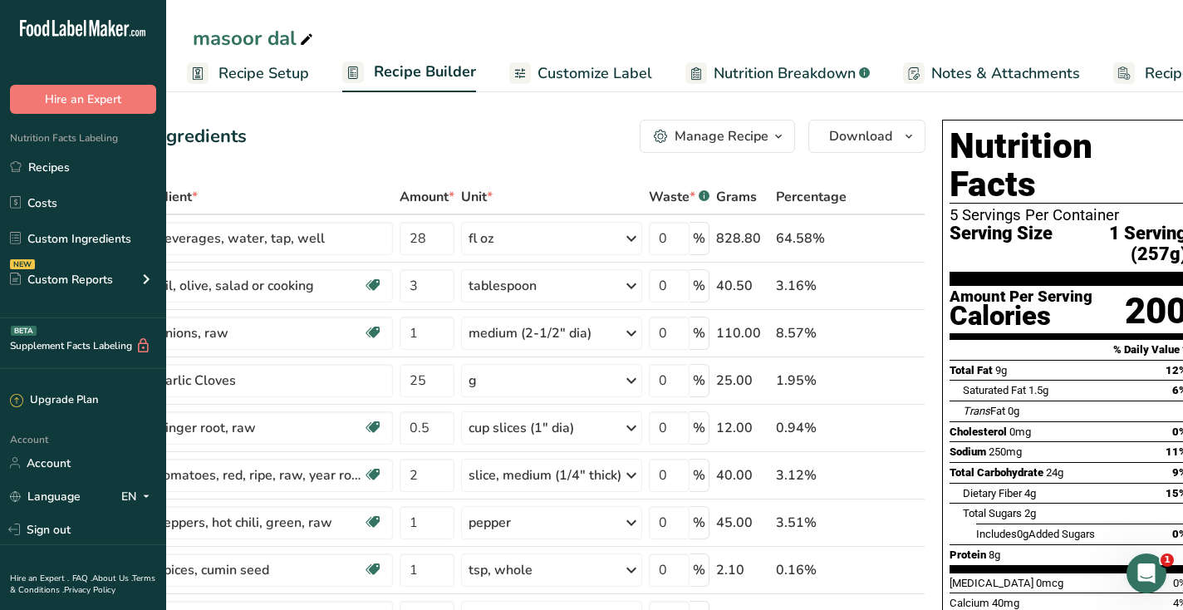
scroll to position [0, 97]
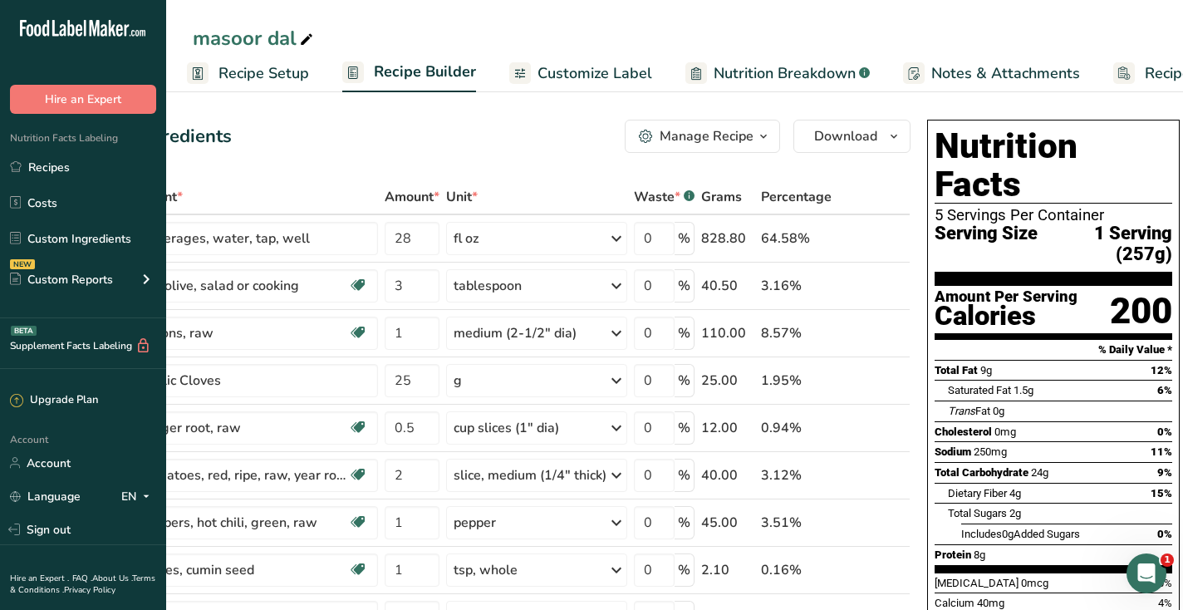
drag, startPoint x: 1050, startPoint y: 433, endPoint x: 1020, endPoint y: 433, distance: 30.7
click at [1020, 462] on div "Total Carbohydrate 24g 9%" at bounding box center [1054, 472] width 238 height 21
click at [949, 207] on div "5 Servings Per Container" at bounding box center [1054, 215] width 238 height 17
drag, startPoint x: 1026, startPoint y: 458, endPoint x: 1006, endPoint y: 457, distance: 20.0
click at [1006, 483] on div "Dietary Fiber 4g 15%" at bounding box center [1060, 493] width 224 height 21
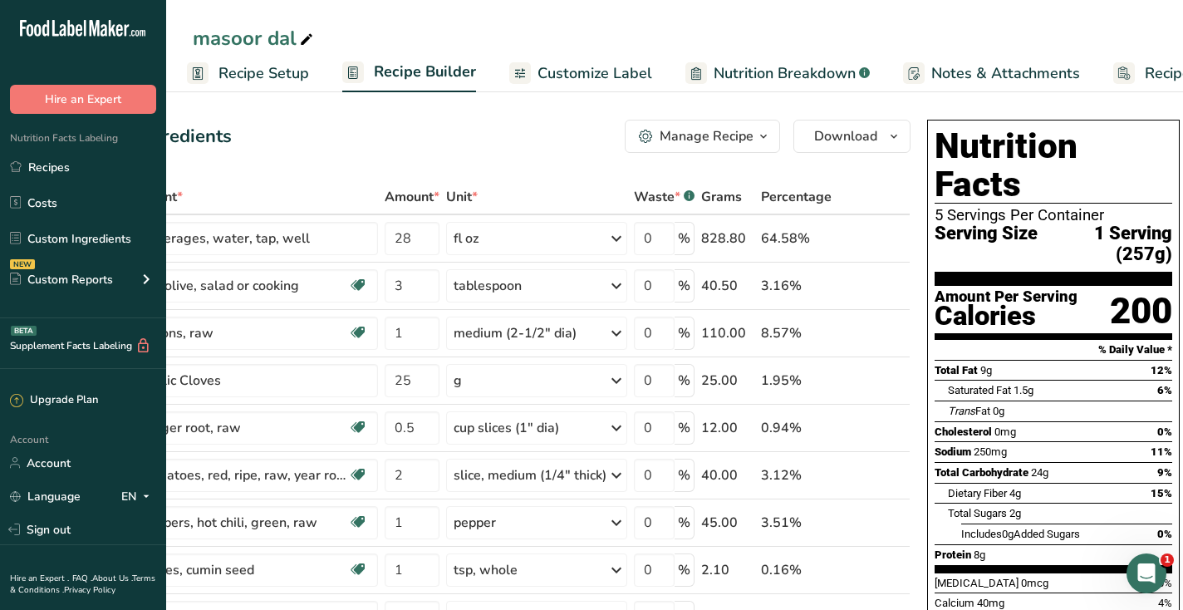
click at [1006, 487] on span "Dietary Fiber" at bounding box center [977, 493] width 59 height 12
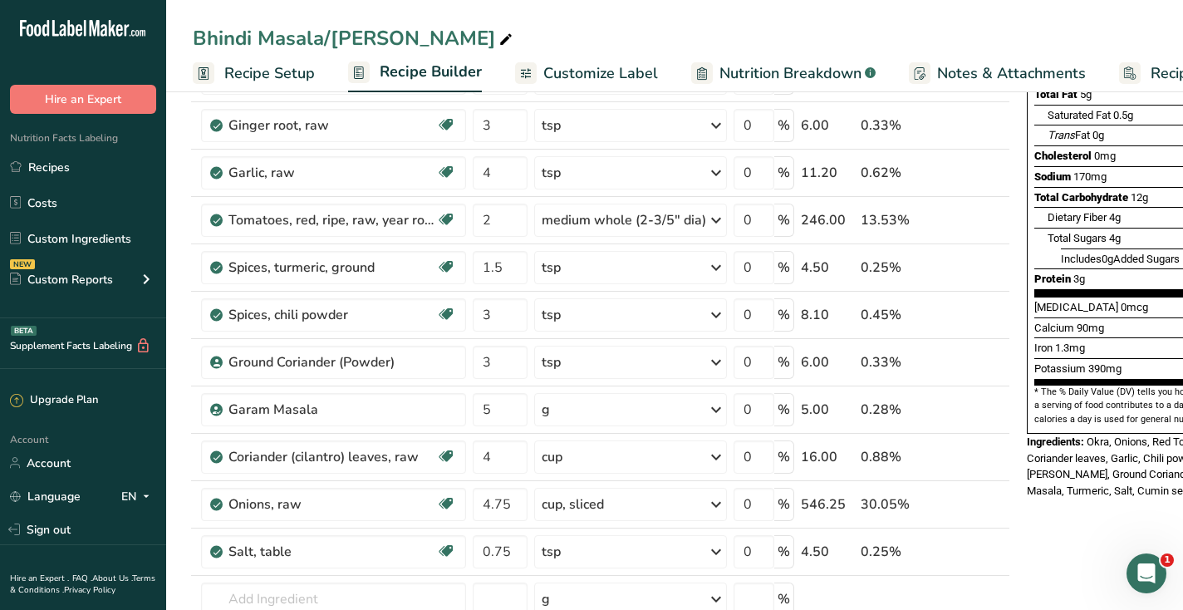
scroll to position [258, 0]
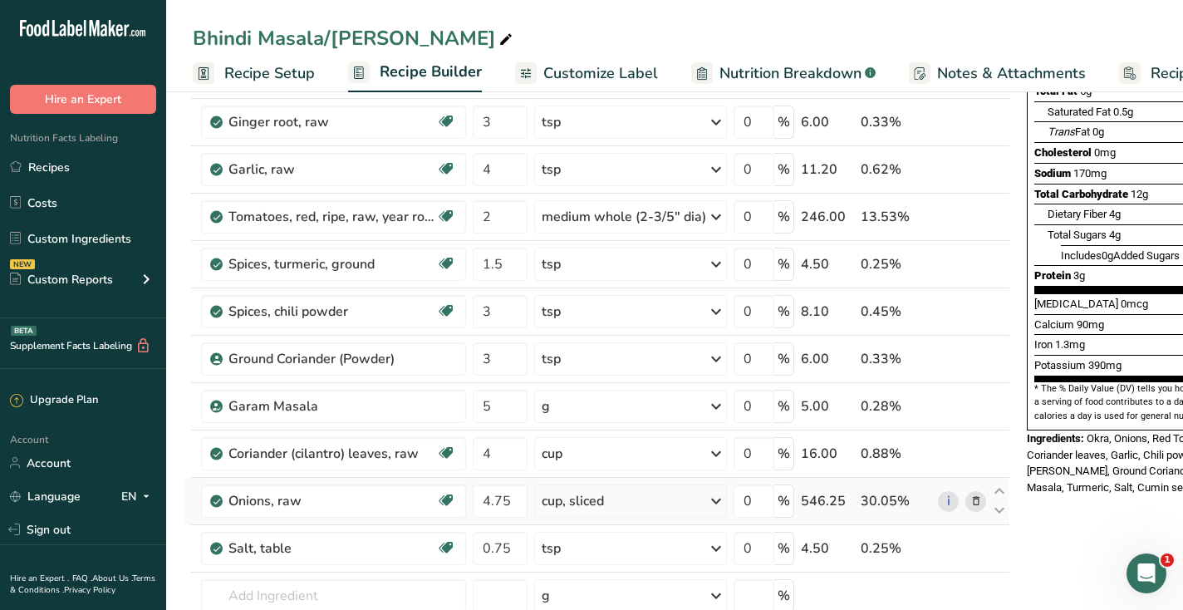
click at [596, 507] on div "cup, sliced" at bounding box center [573, 501] width 62 height 20
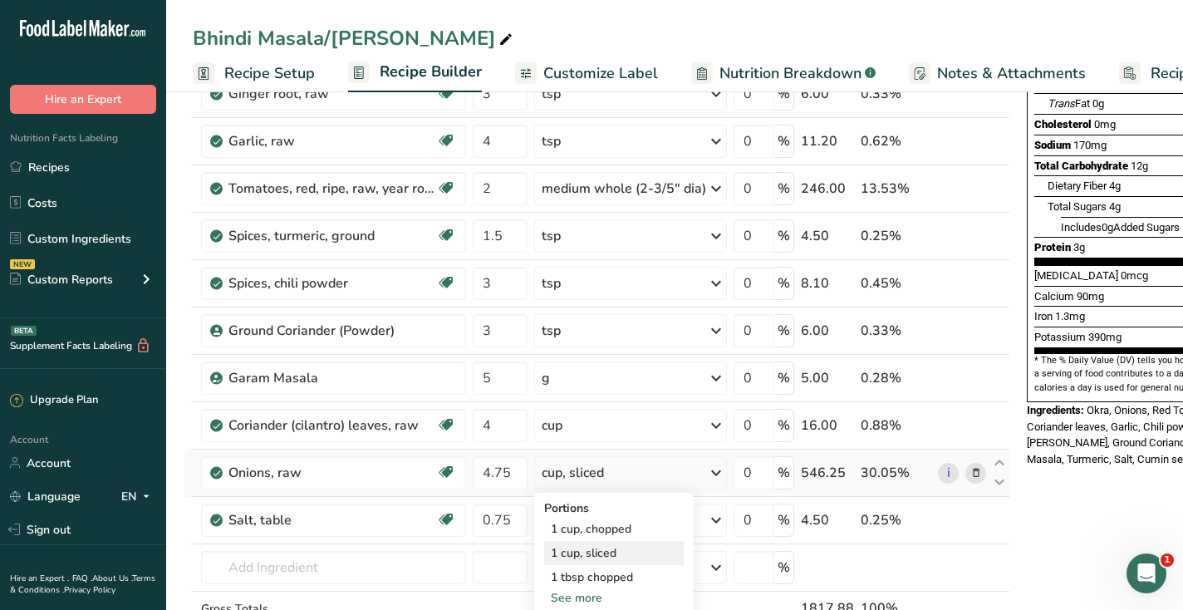
scroll to position [290, 0]
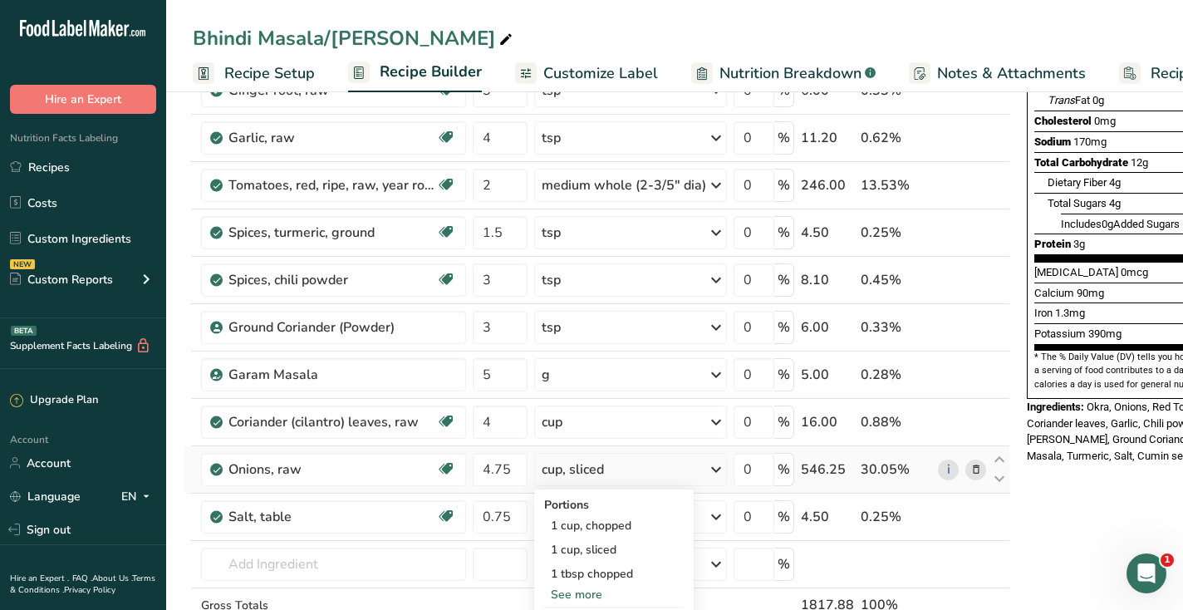
click at [584, 589] on div "See more" at bounding box center [614, 594] width 140 height 17
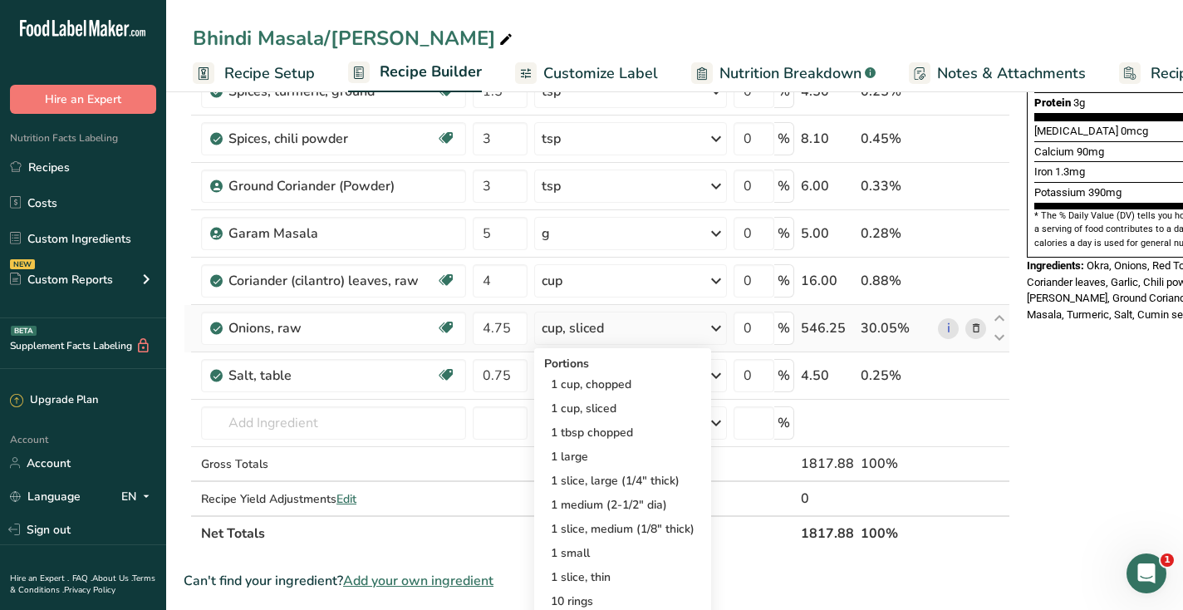
scroll to position [440, 0]
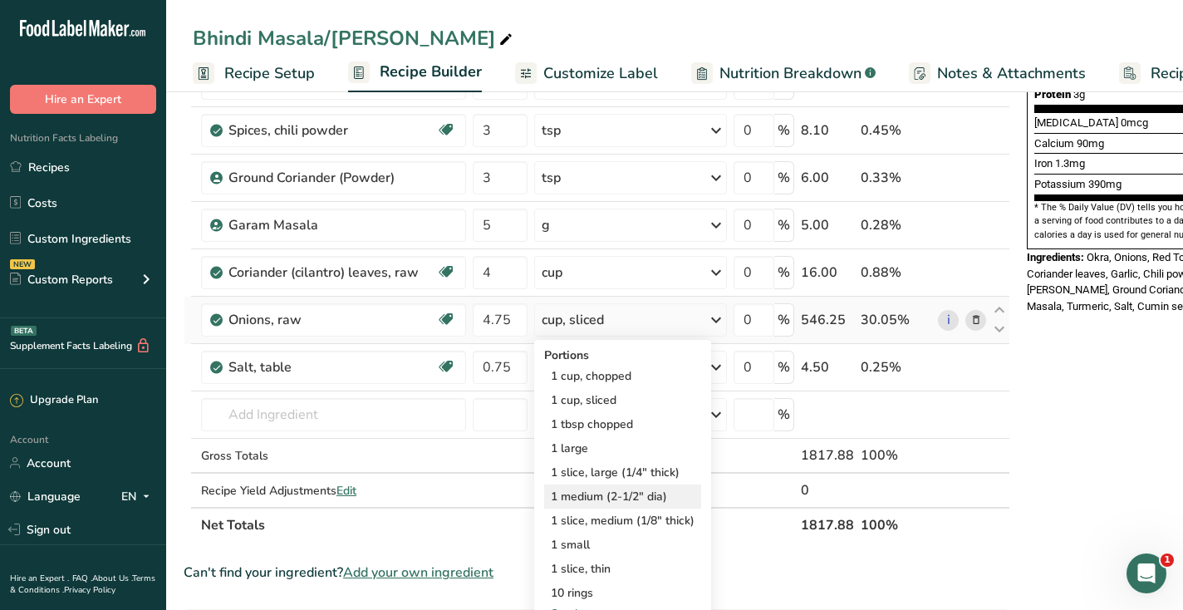
click at [604, 489] on div "1 medium (2-1/2" dia)" at bounding box center [622, 496] width 157 height 24
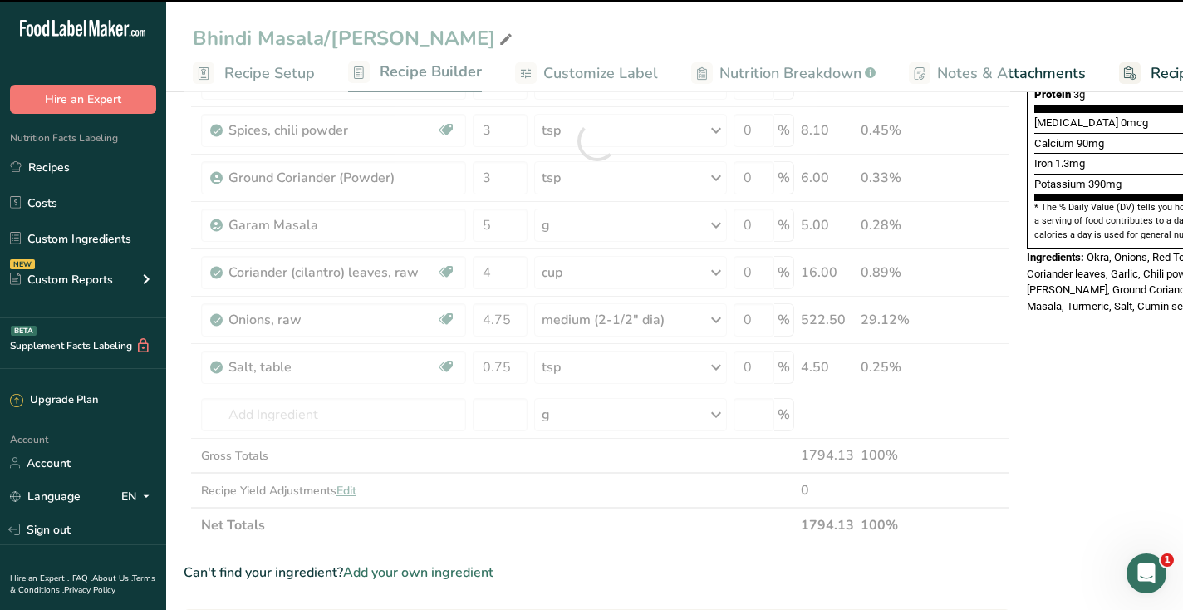
click at [511, 318] on div at bounding box center [597, 141] width 827 height 803
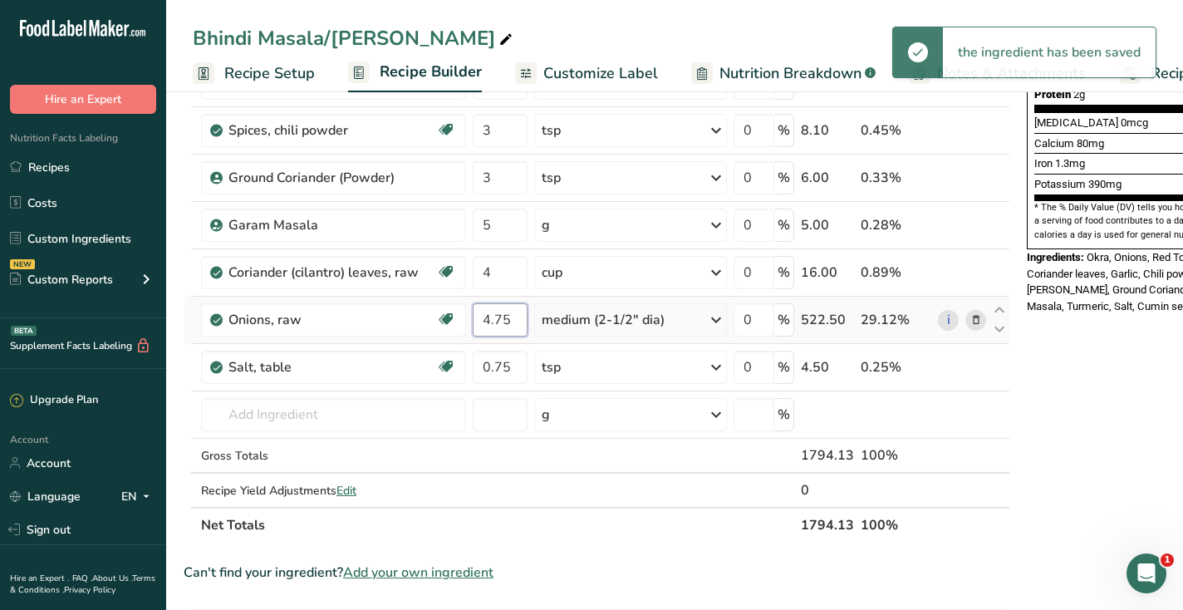
click at [507, 317] on input "4.75" at bounding box center [500, 319] width 55 height 33
type input "4"
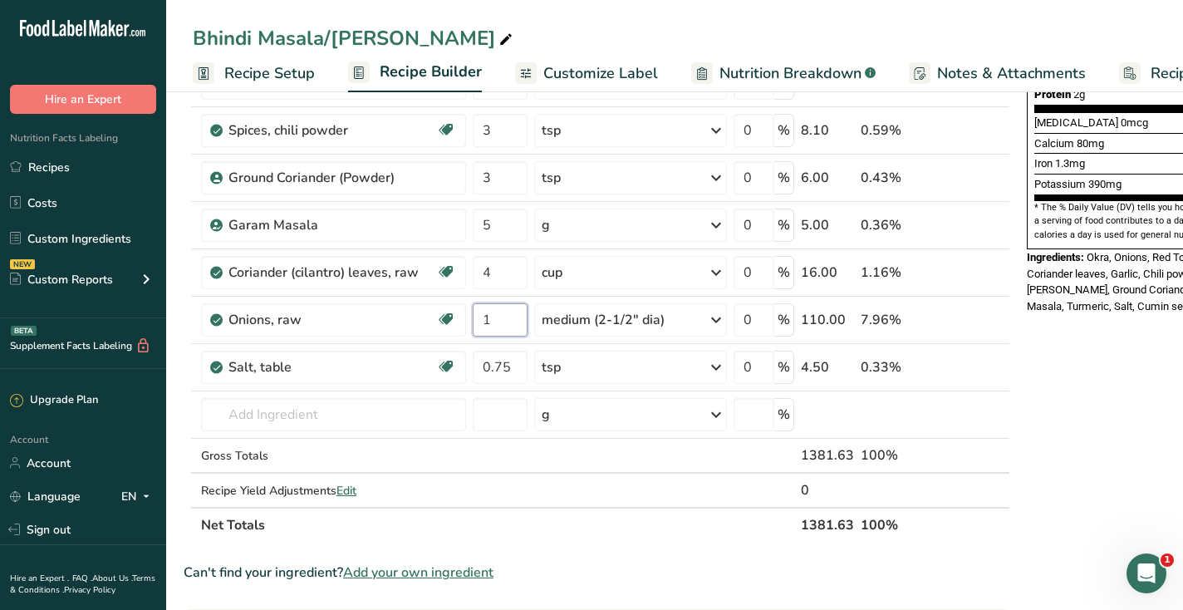
type input "1"
click at [1079, 389] on div "Nutrition Facts 12 Servings Per Container Serving Size 150g Amount Per Serving …" at bounding box center [1153, 388] width 266 height 1430
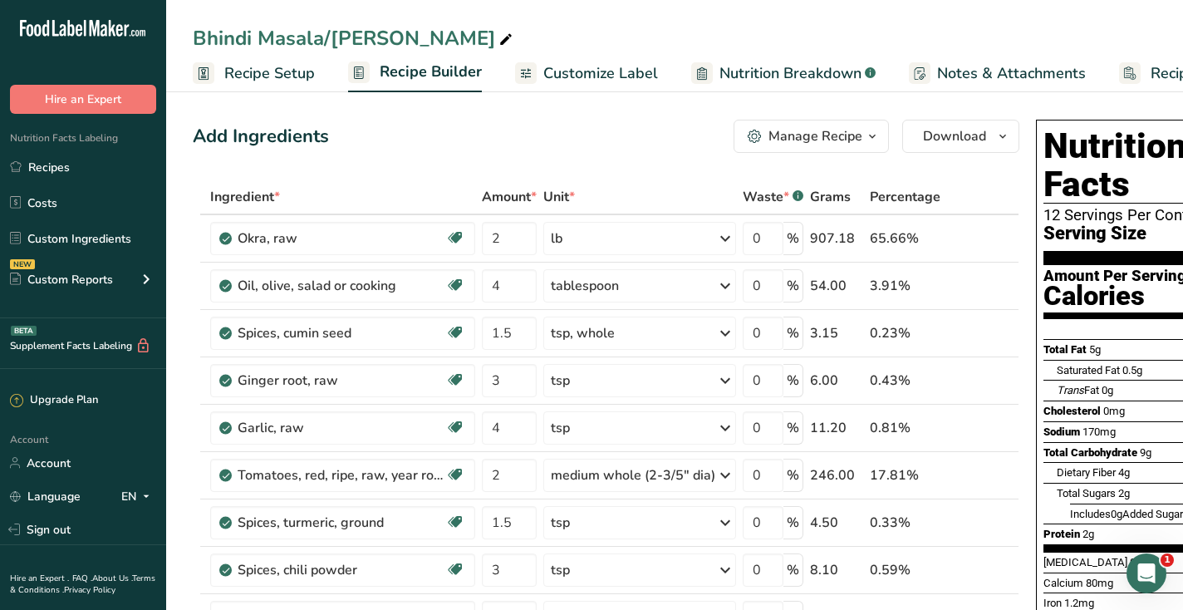
scroll to position [0, 108]
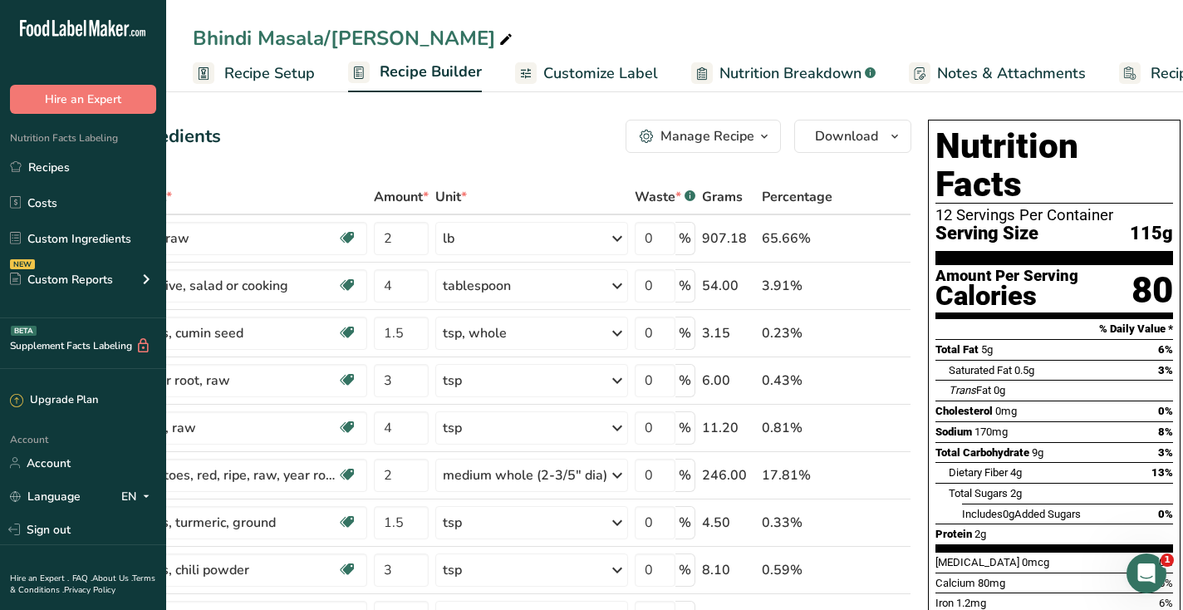
drag, startPoint x: 1128, startPoint y: 194, endPoint x: 1173, endPoint y: 194, distance: 44.9
click at [1173, 194] on div "Nutrition Facts 12 Servings Per Container Serving Size 115g Amount Per Serving …" at bounding box center [1054, 404] width 253 height 569
drag, startPoint x: 1128, startPoint y: 196, endPoint x: 1171, endPoint y: 196, distance: 42.4
click at [1171, 196] on div "Nutrition Facts 12 Servings Per Container Serving Size 115g Amount Per Serving …" at bounding box center [1054, 404] width 253 height 569
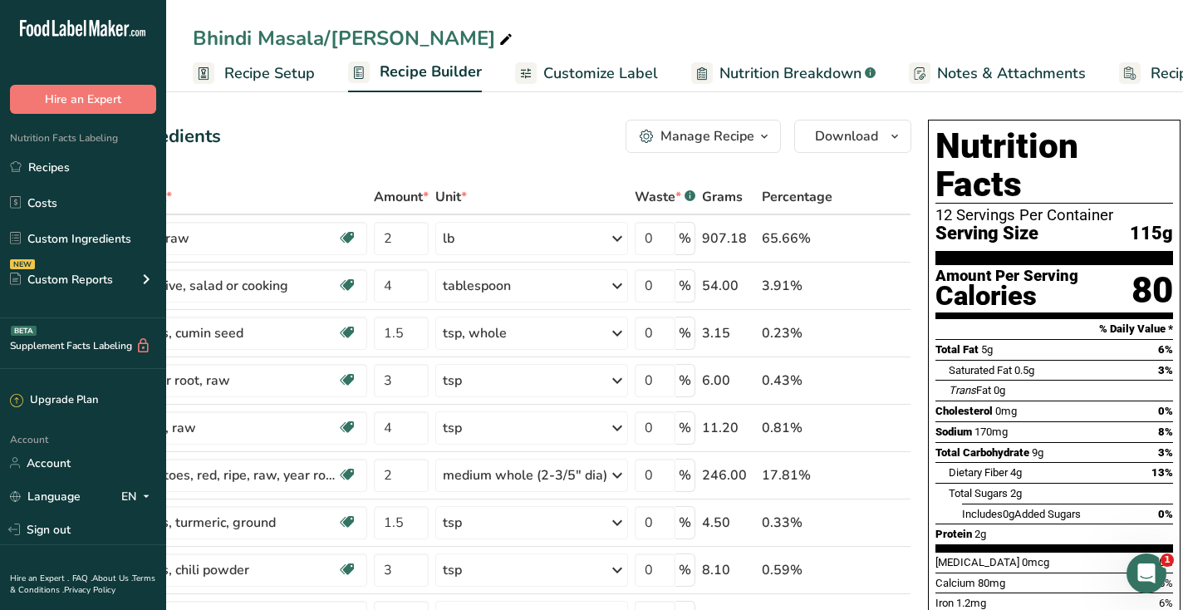
click at [1121, 224] on div "Serving Size 115g" at bounding box center [1055, 234] width 238 height 21
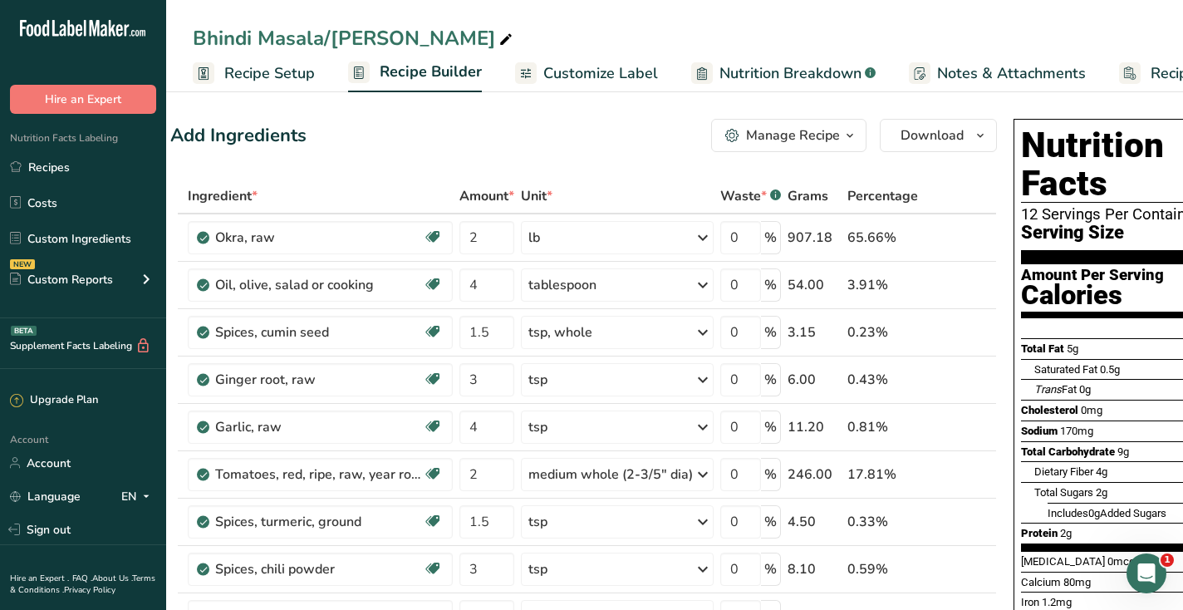
scroll to position [0, 0]
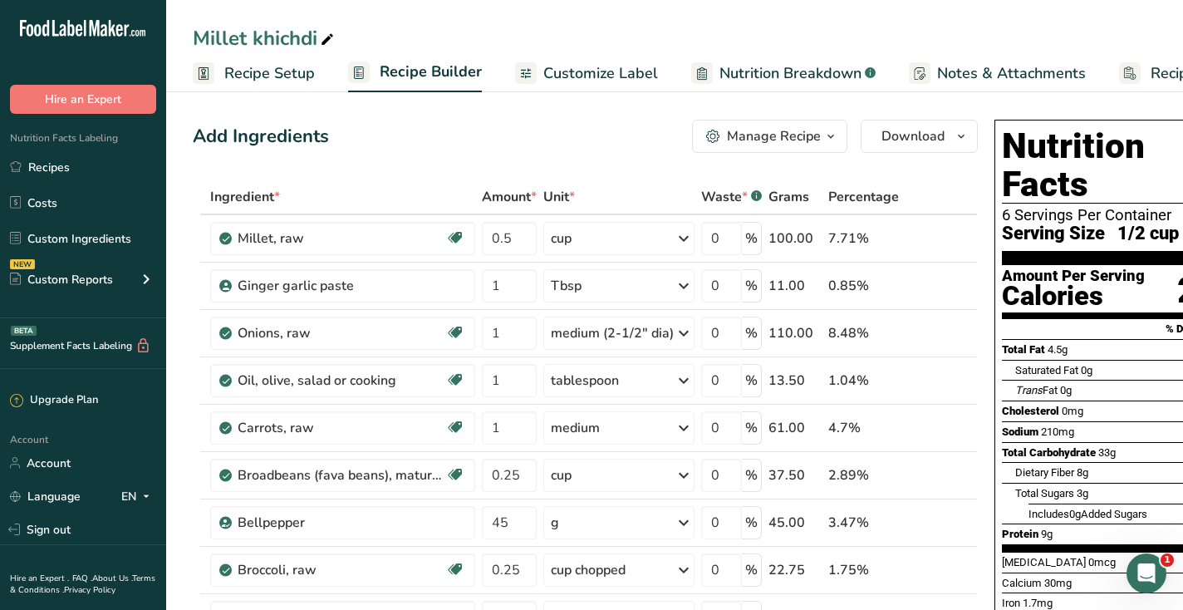
scroll to position [0, 67]
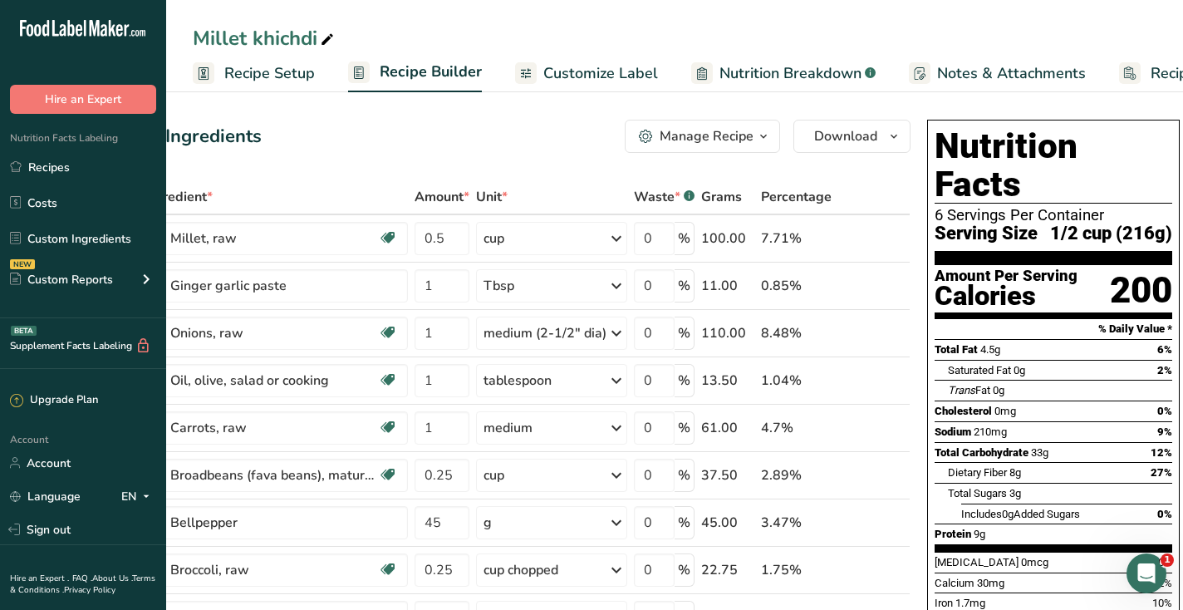
drag, startPoint x: 1048, startPoint y: 198, endPoint x: 1108, endPoint y: 197, distance: 59.8
click at [1109, 224] on span "1/2 cup (216g)" at bounding box center [1111, 234] width 122 height 21
click at [1108, 224] on span "1/2 cup (216g)" at bounding box center [1111, 234] width 122 height 21
click at [247, 77] on span "Recipe Setup" at bounding box center [269, 73] width 91 height 22
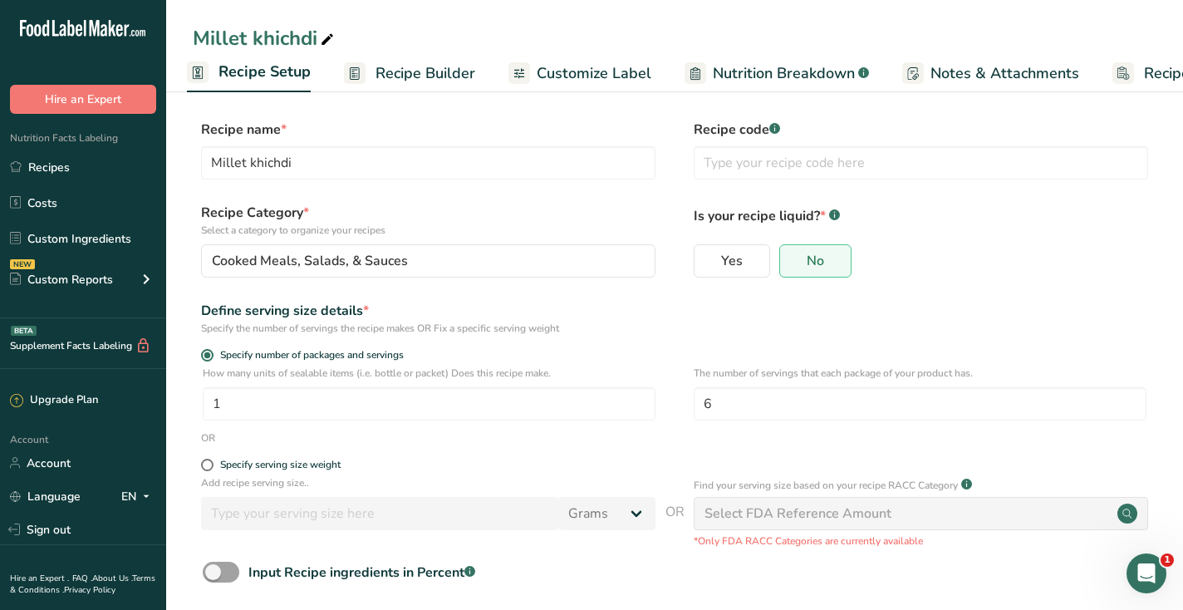
click at [442, 81] on span "Recipe Builder" at bounding box center [426, 73] width 100 height 22
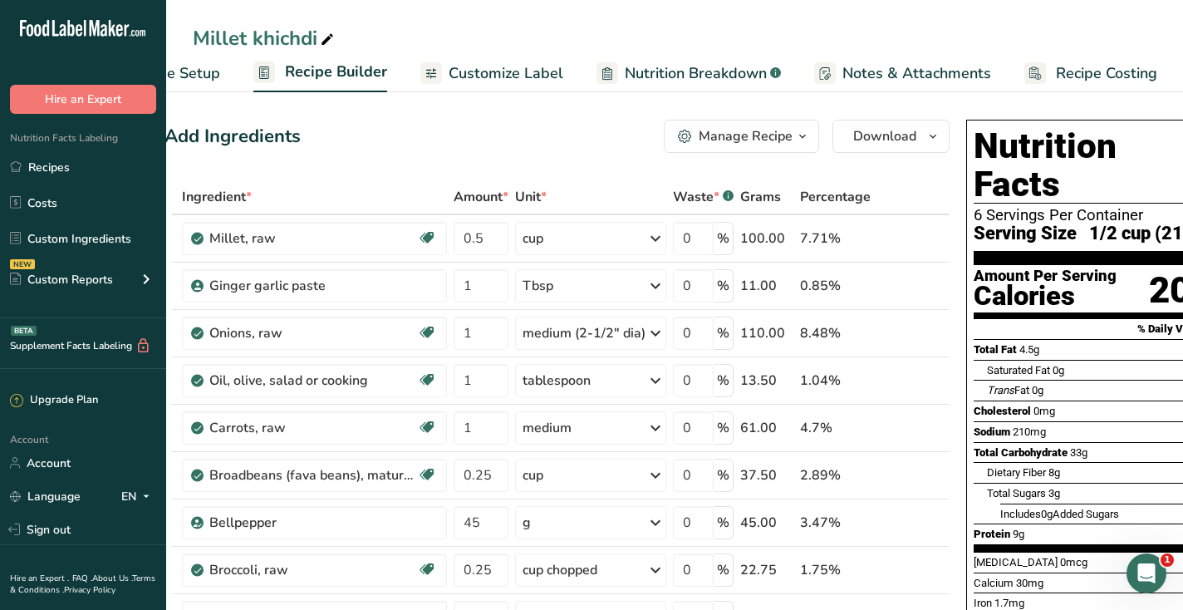
scroll to position [0, 67]
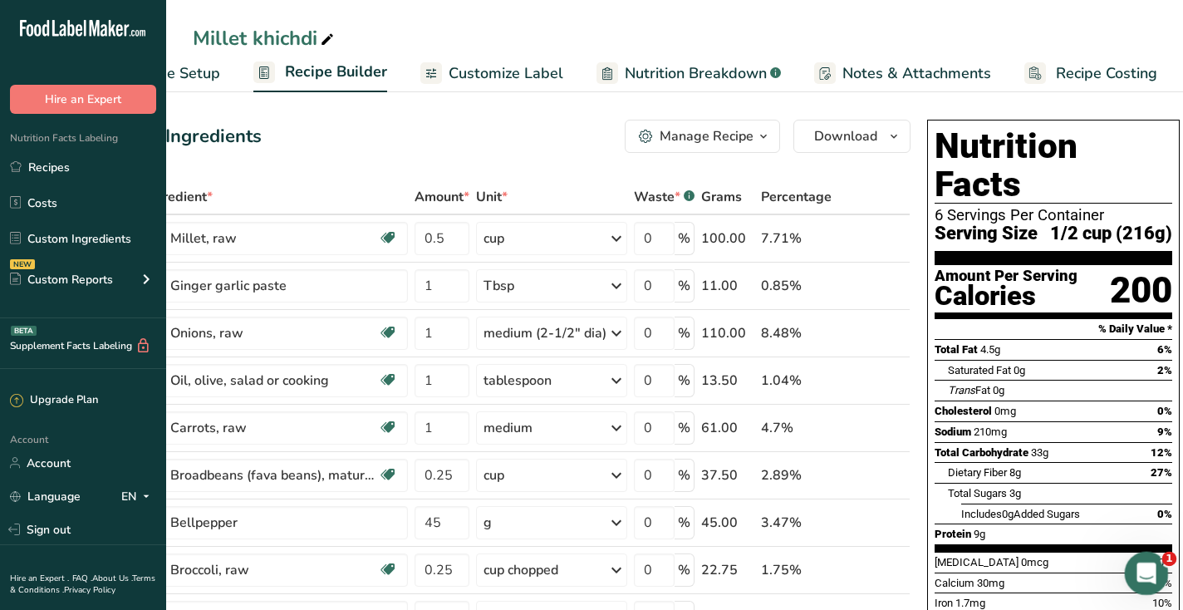
click at [1138, 567] on icon "Open Intercom Messenger" at bounding box center [1144, 571] width 27 height 27
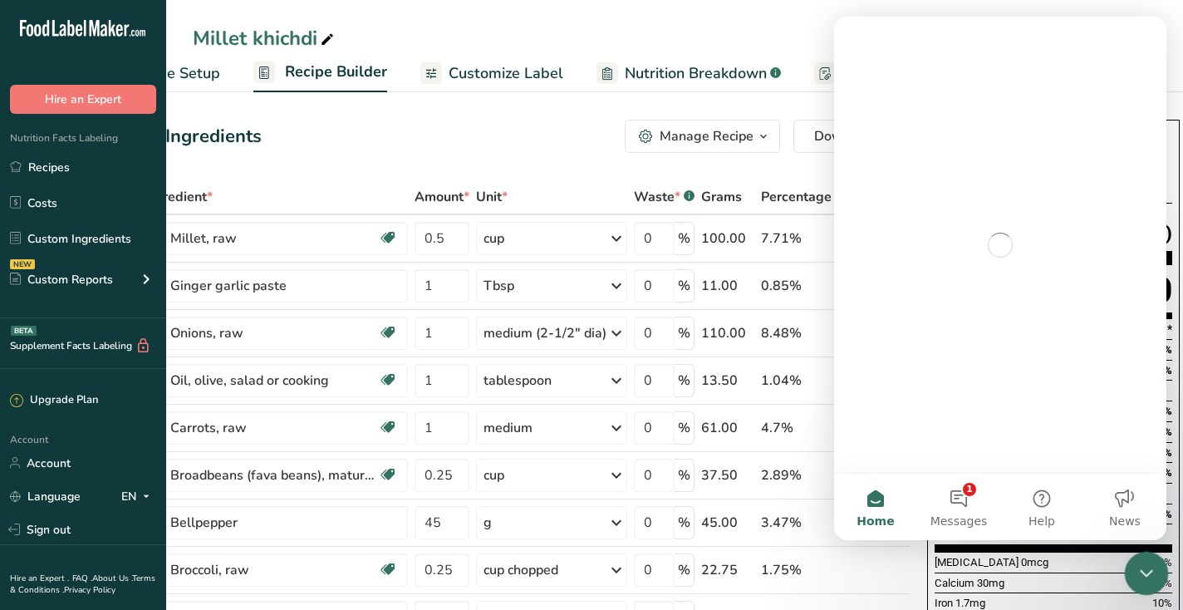
scroll to position [0, 0]
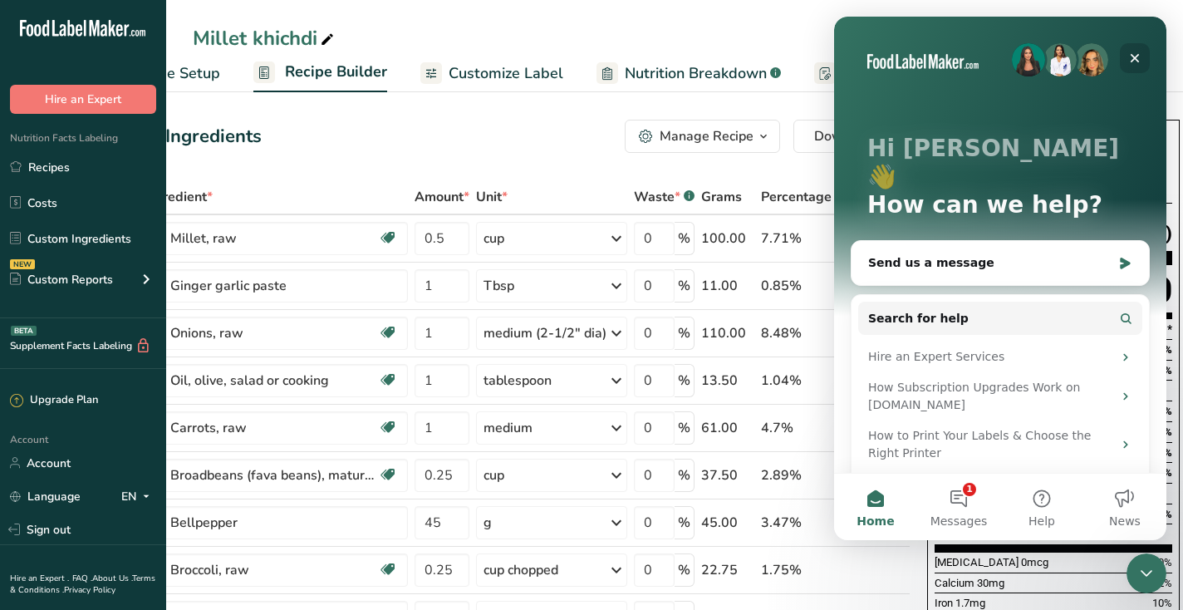
click at [1133, 53] on icon "Close" at bounding box center [1134, 58] width 13 height 13
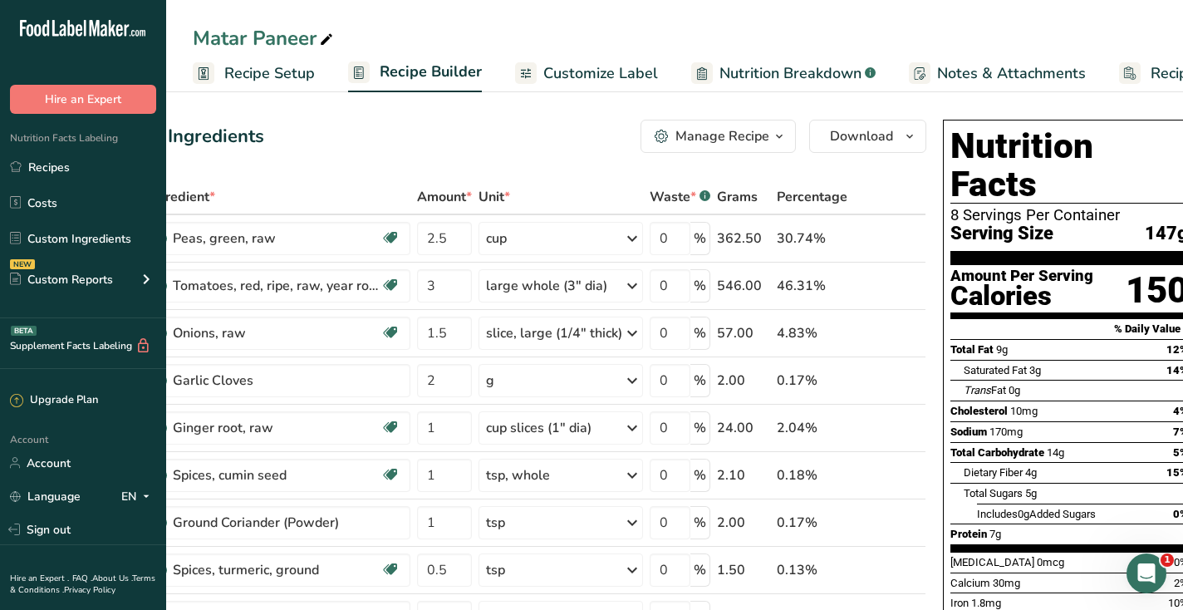
scroll to position [0, 80]
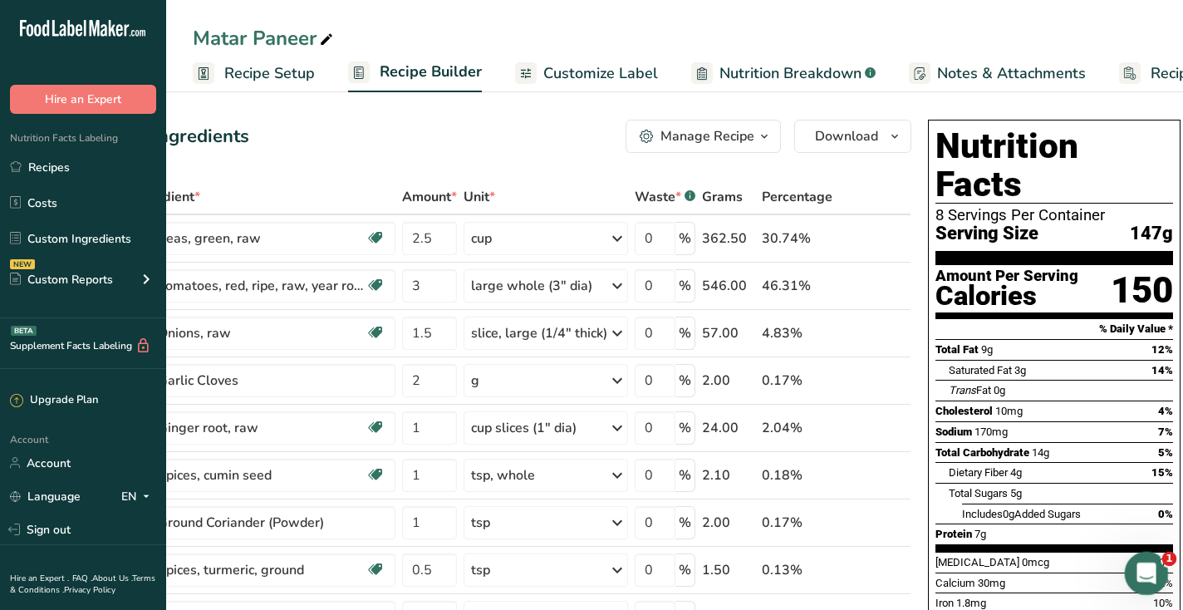
click at [1143, 579] on icon "Open Intercom Messenger" at bounding box center [1144, 571] width 27 height 27
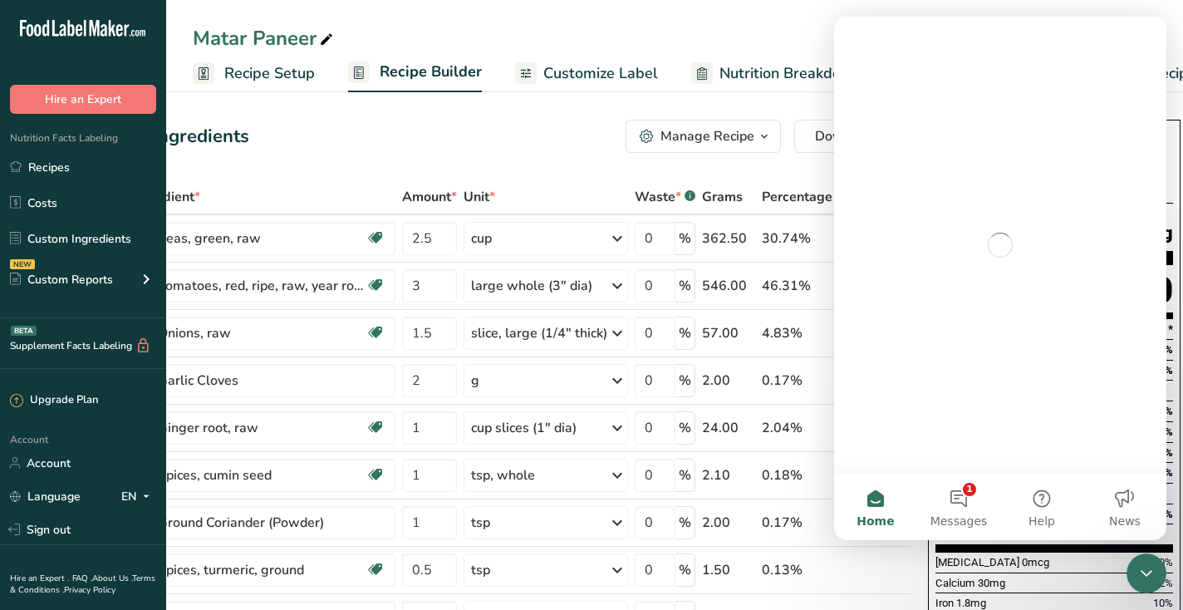
scroll to position [0, 0]
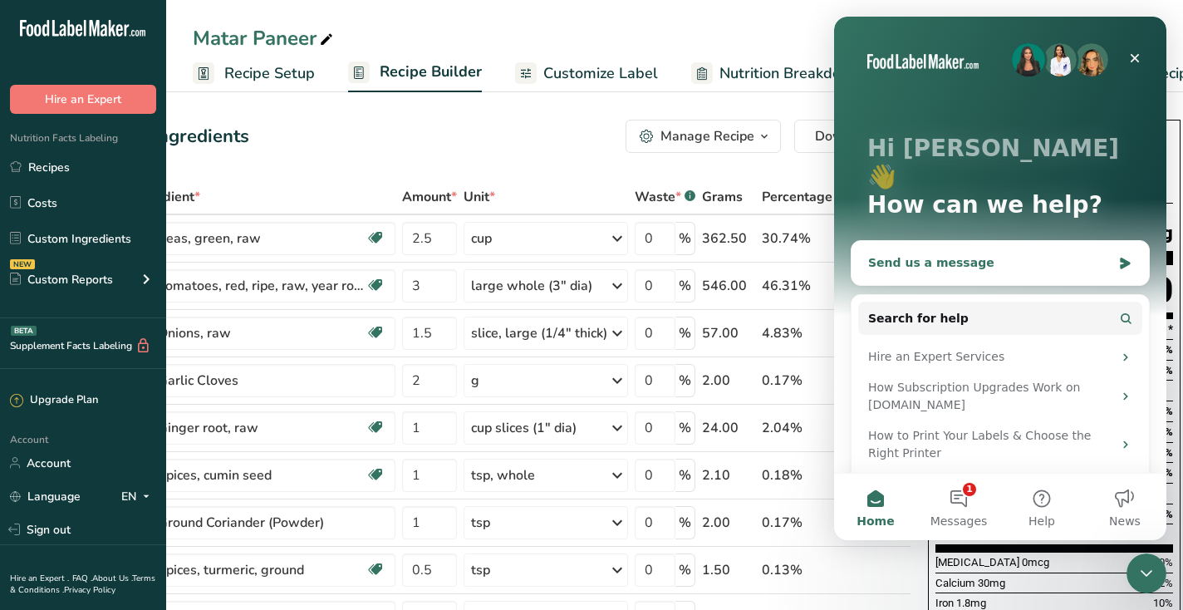
click at [1012, 254] on div "Send us a message" at bounding box center [989, 262] width 243 height 17
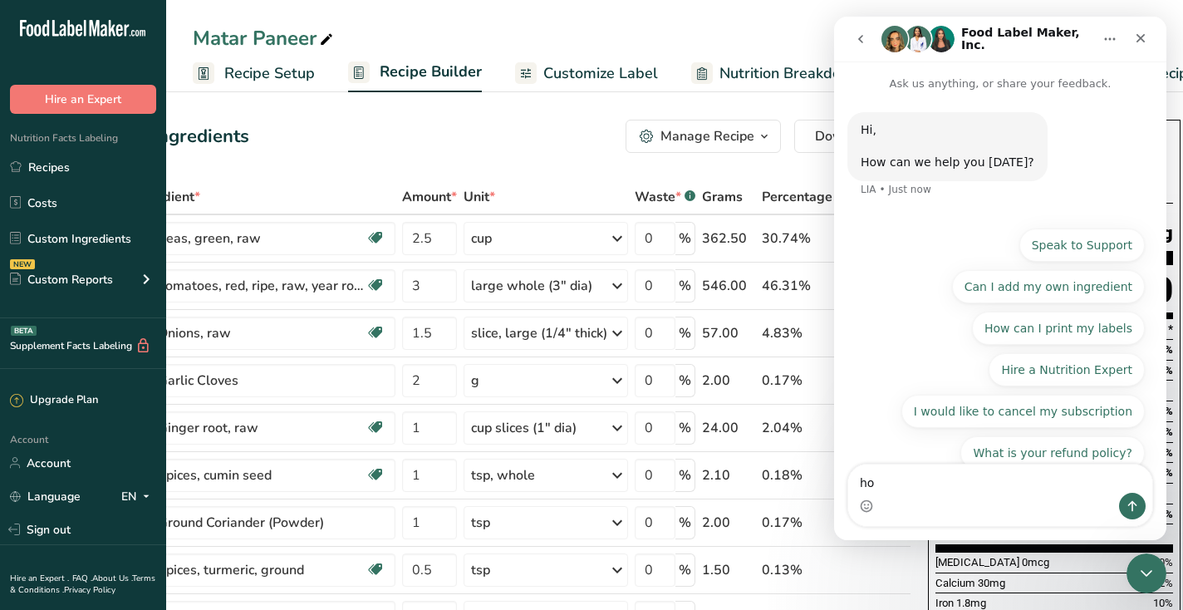
type textarea "h"
type textarea "is there a way to convert the gram serving size to cup measurement"
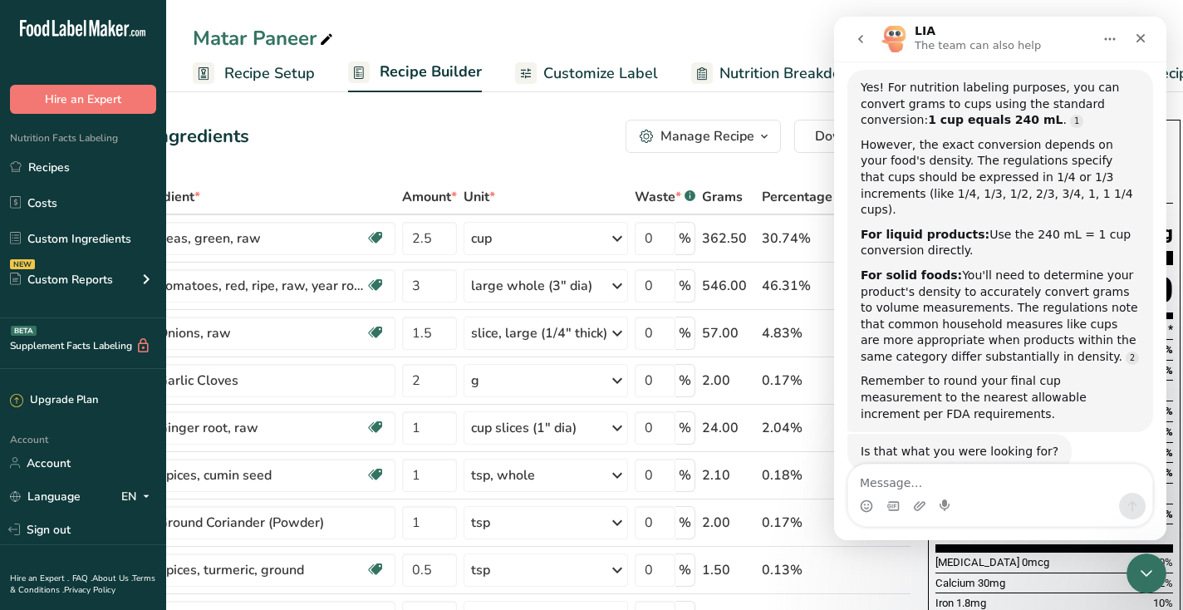
scroll to position [214, 0]
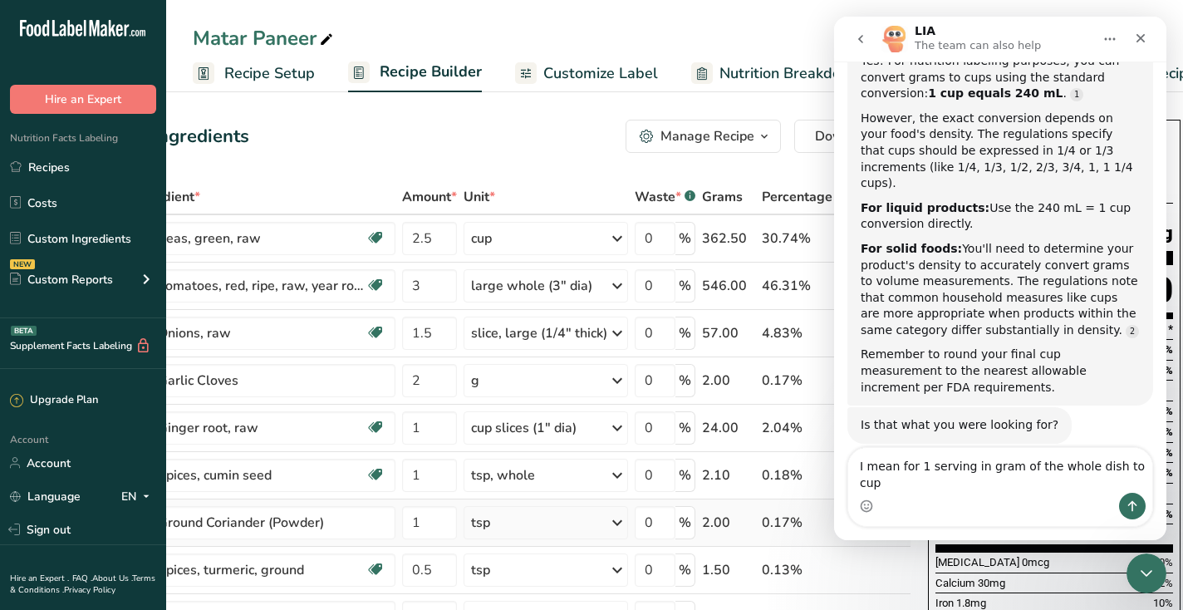
type textarea "I mean for 1 serving in gram of the whole dish to cups"
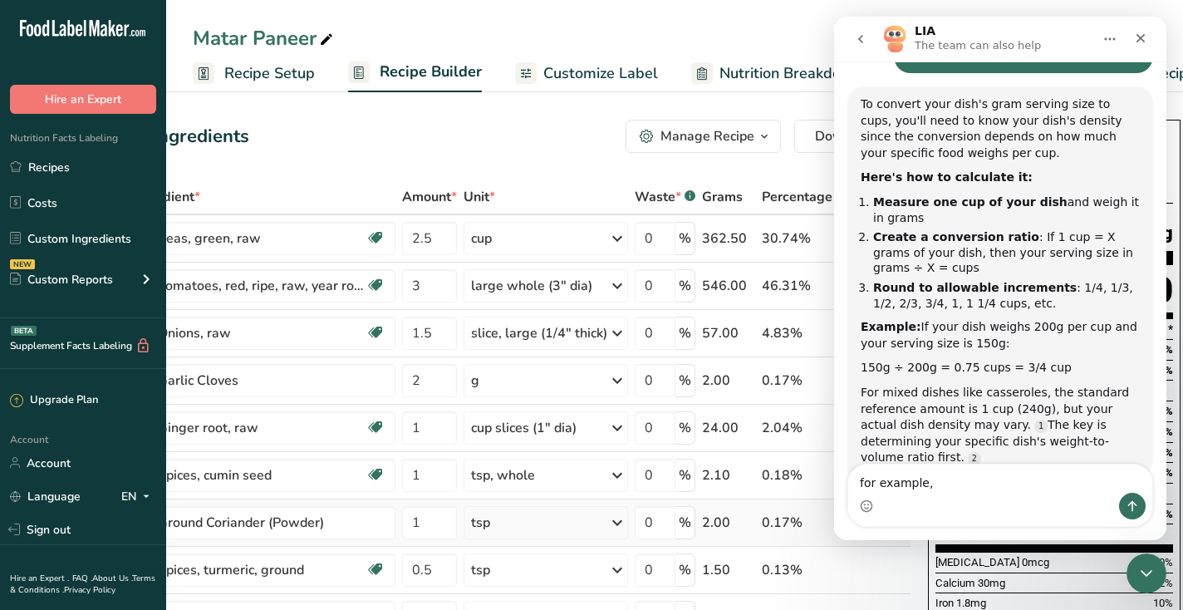
scroll to position [651, 0]
type textarea "for example, if I have 8 servings and one serving is 170g, how many cups is tha…"
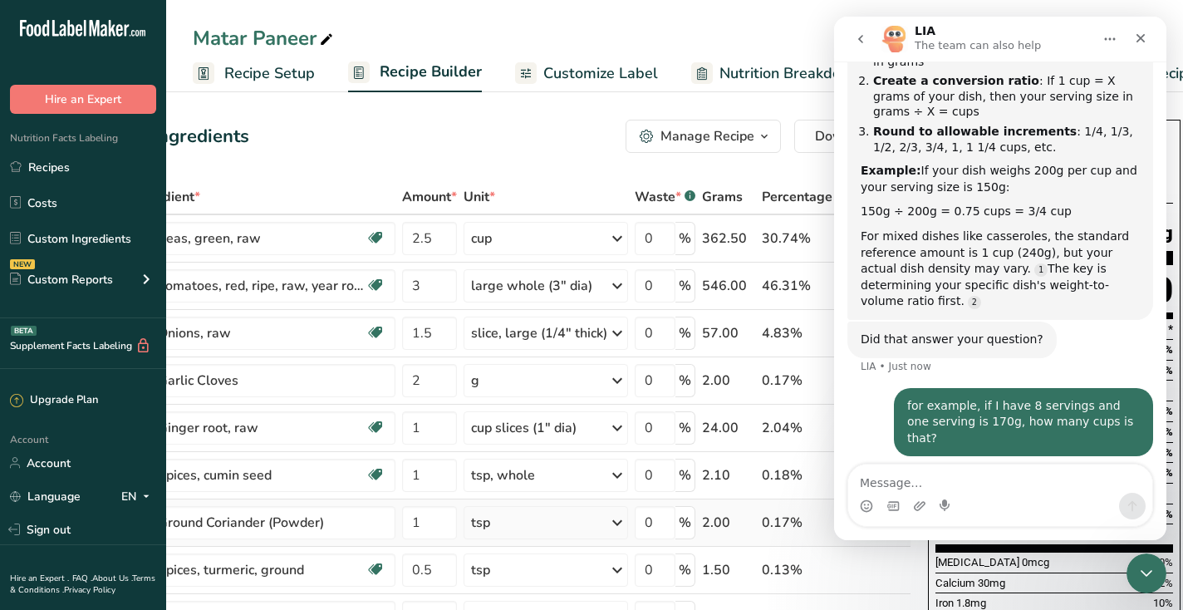
scroll to position [824, 0]
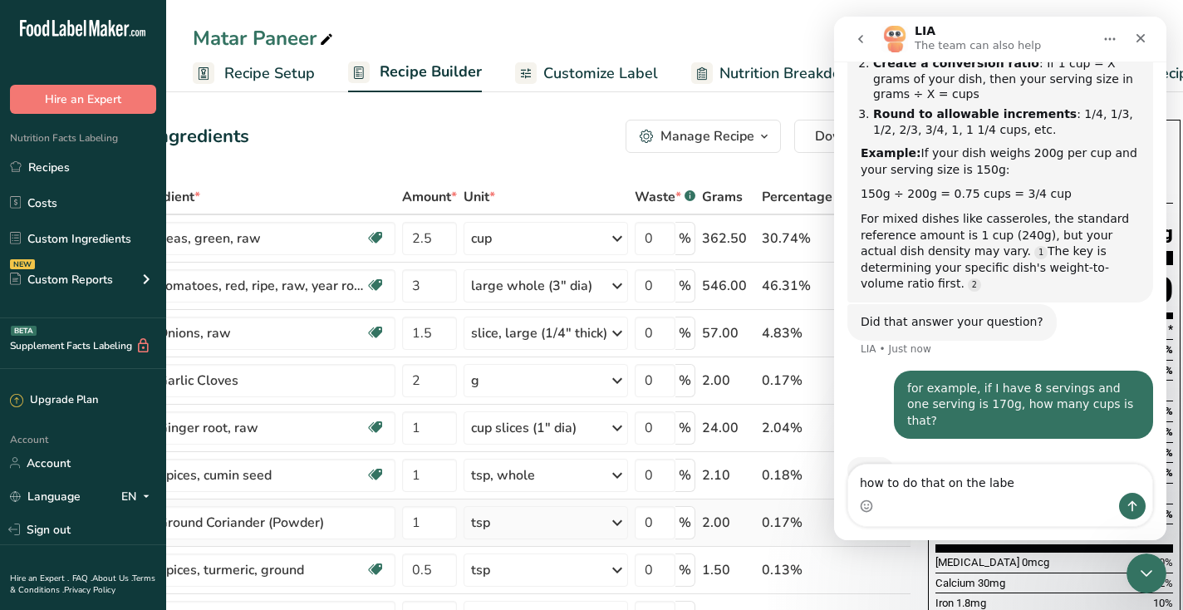
type textarea "how to do that on the label"
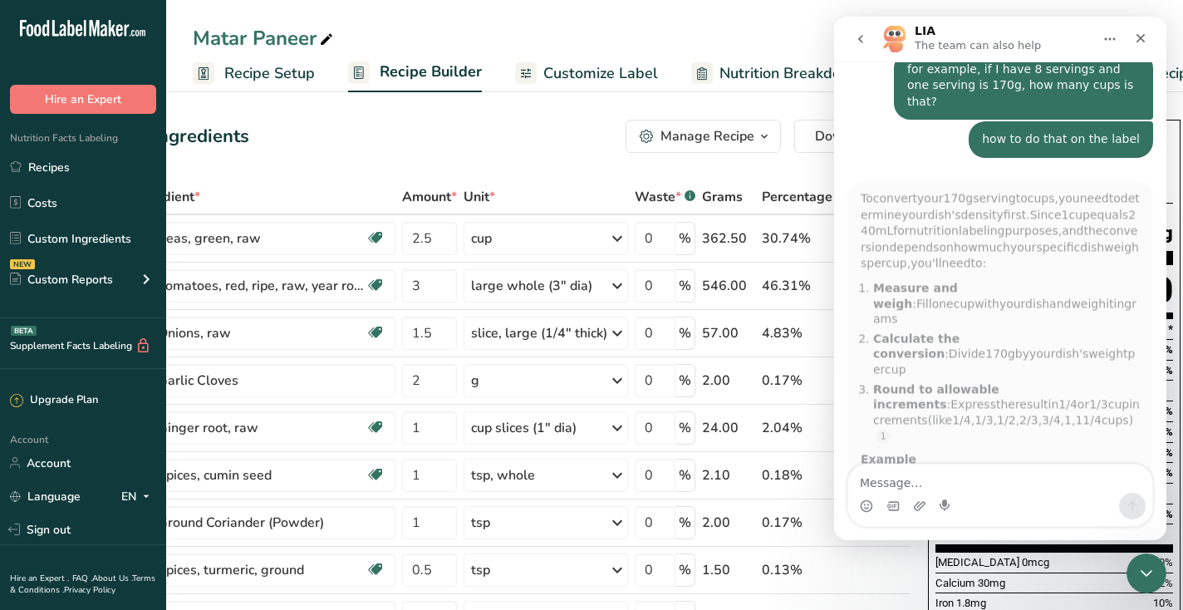
scroll to position [1128, 0]
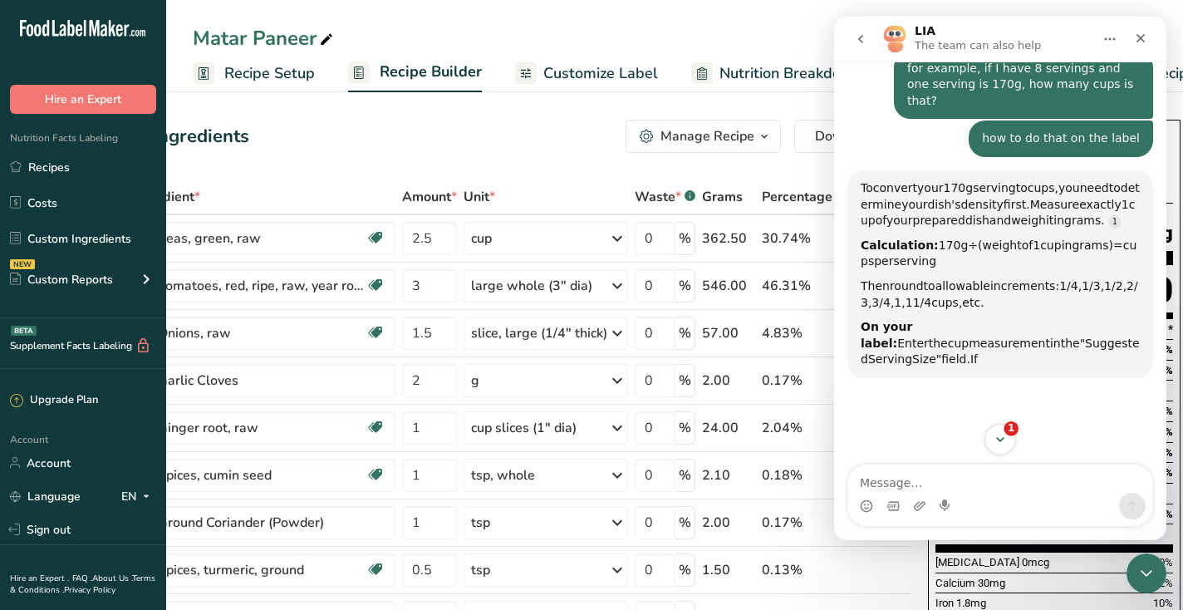
click at [1003, 436] on icon "Scroll to bottom" at bounding box center [1000, 439] width 15 height 15
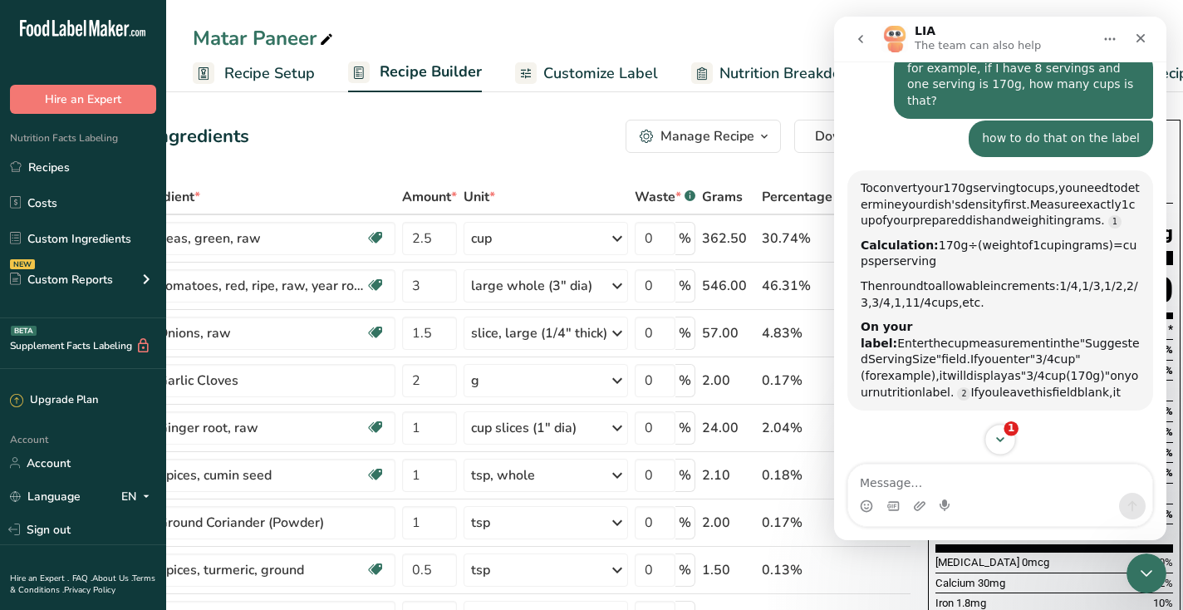
click at [1001, 430] on button "1" at bounding box center [1000, 439] width 31 height 31
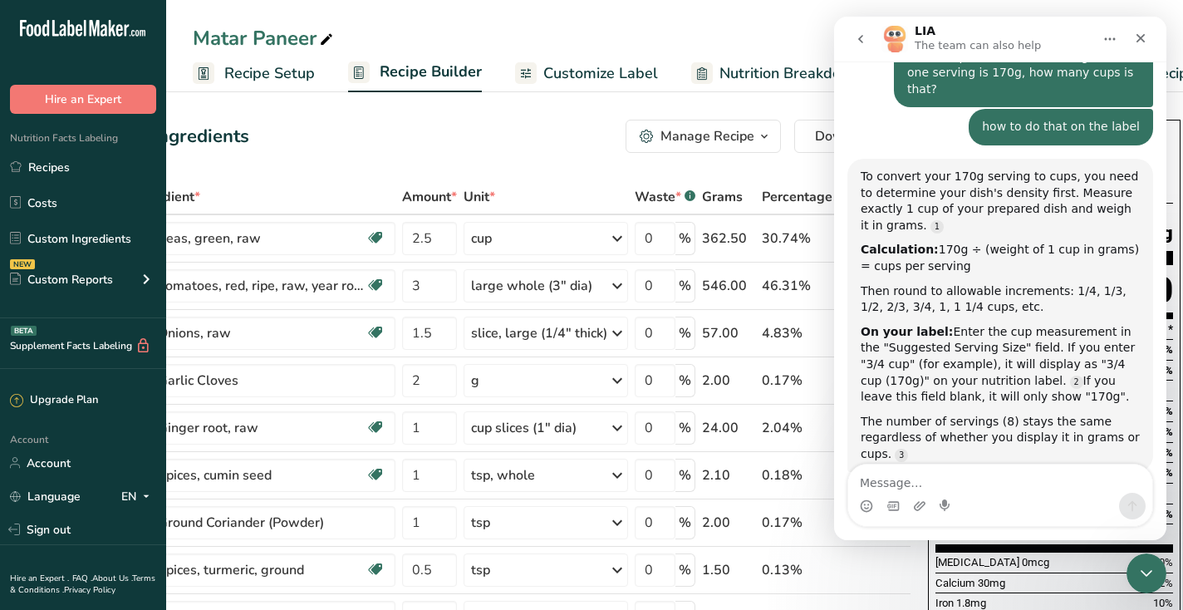
scroll to position [1168, 0]
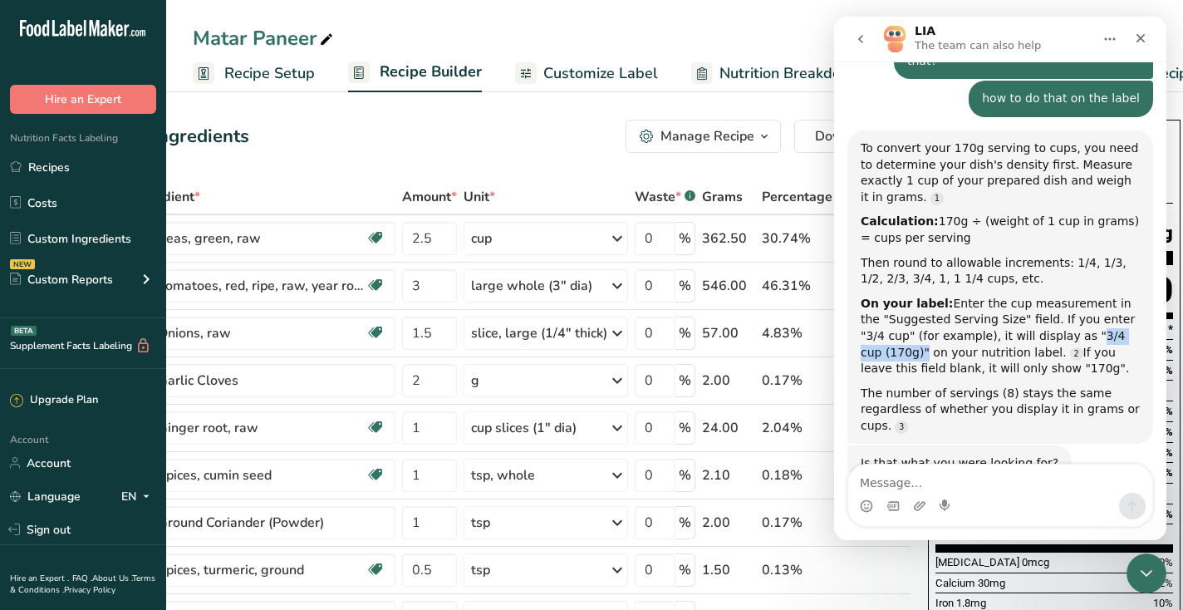
drag, startPoint x: 1055, startPoint y: 282, endPoint x: 897, endPoint y: 297, distance: 159.5
click at [895, 297] on div "On your label: Enter the cup measurement in the "Suggested Serving Size" field.…" at bounding box center [1000, 336] width 279 height 81
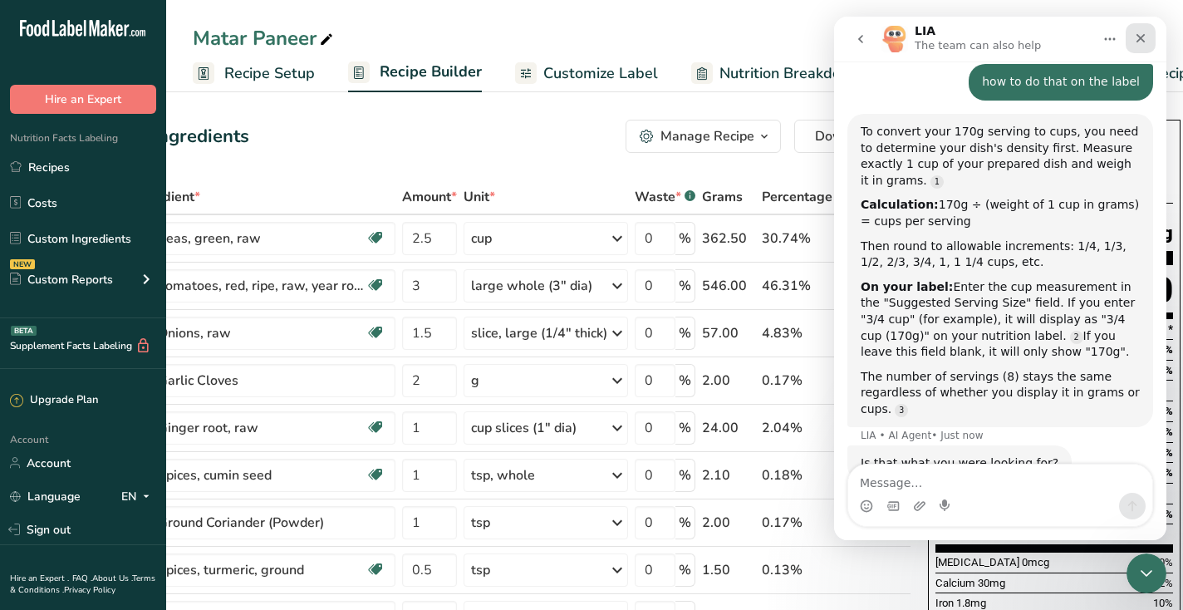
click at [1139, 37] on icon "Close" at bounding box center [1141, 38] width 9 height 9
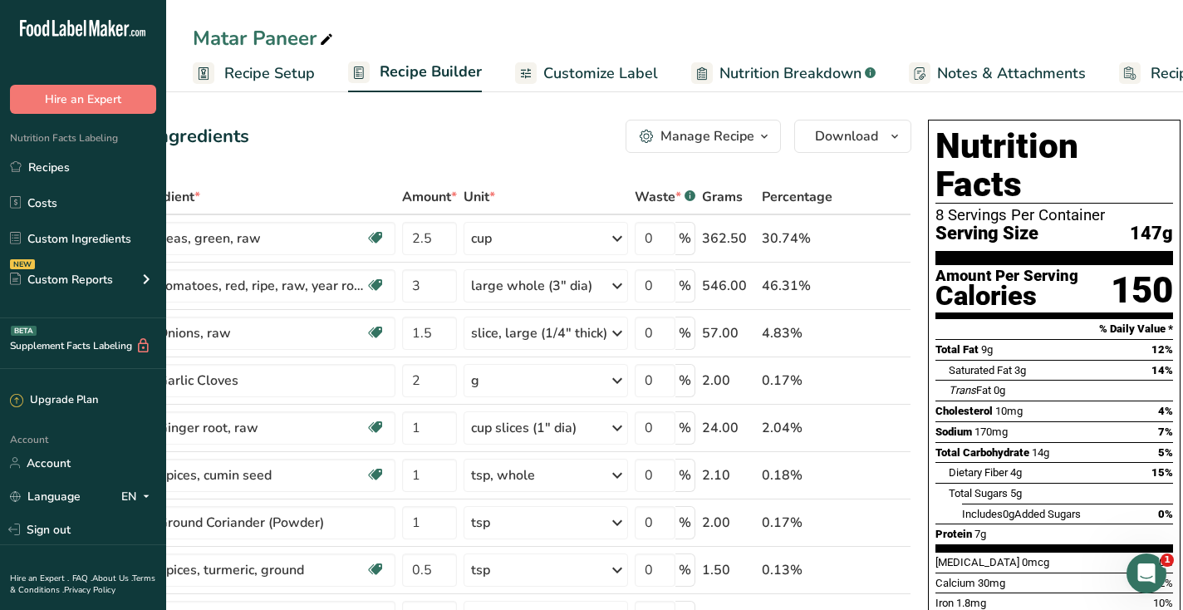
scroll to position [1168, 0]
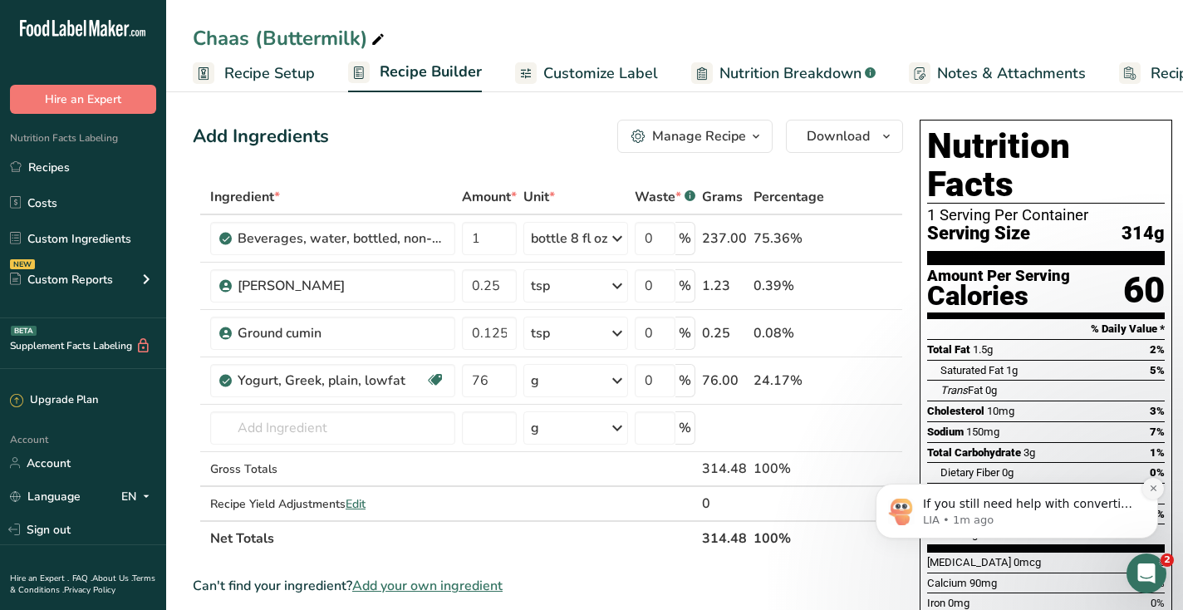
click at [1155, 489] on icon "Dismiss notification" at bounding box center [1153, 488] width 9 height 9
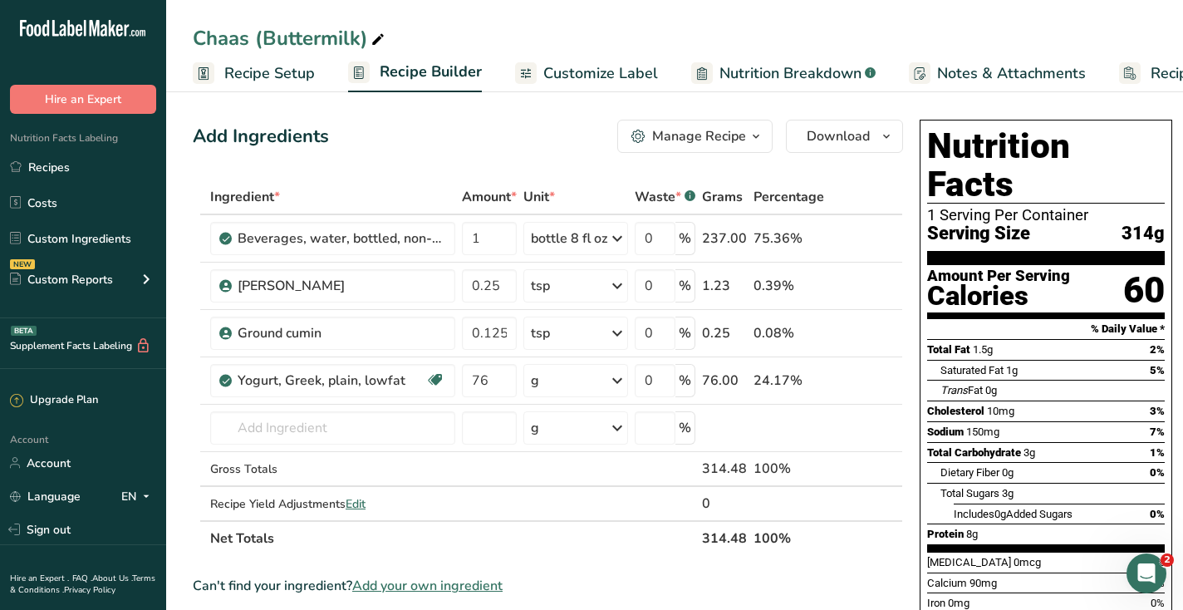
drag, startPoint x: 1117, startPoint y: 194, endPoint x: 1166, endPoint y: 196, distance: 49.1
click at [1166, 196] on div "Nutrition Facts 1 Serving Per Container Serving Size 314g Amount Per Serving Ca…" at bounding box center [1046, 404] width 253 height 569
